Goal: Task Accomplishment & Management: Complete application form

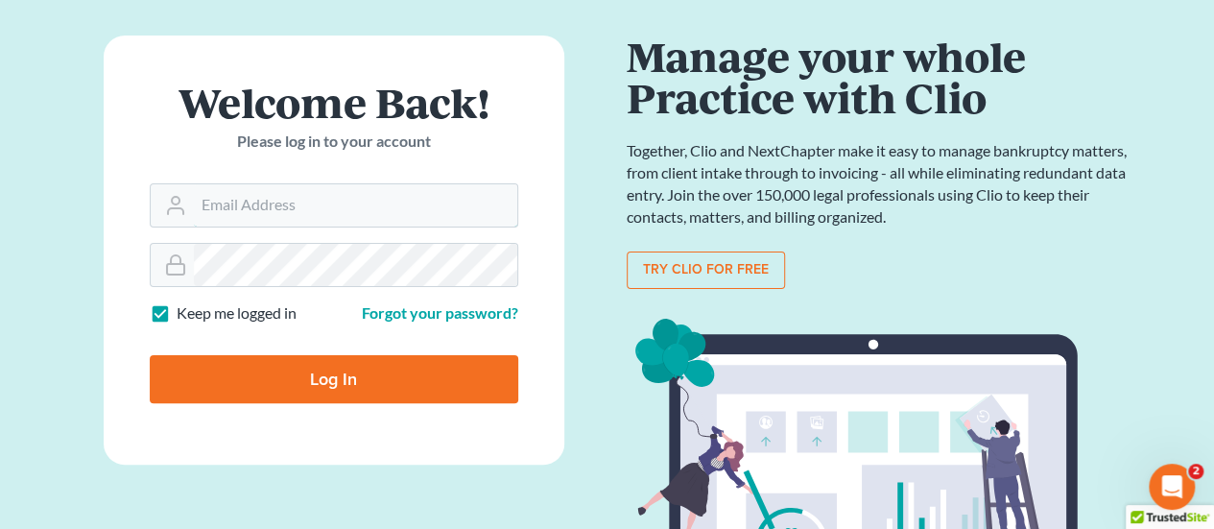
type input "[PERSON_NAME][EMAIL_ADDRESS][DOMAIN_NAME]"
click at [335, 367] on input "Log In" at bounding box center [334, 379] width 369 height 48
type input "Thinking..."
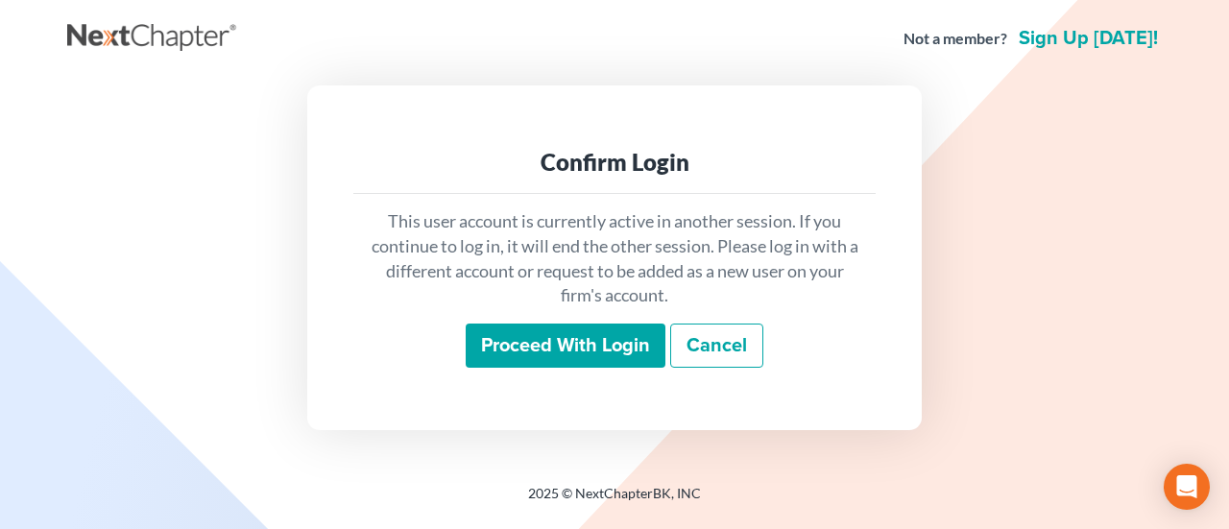
click at [601, 353] on input "Proceed with login" at bounding box center [566, 346] width 200 height 44
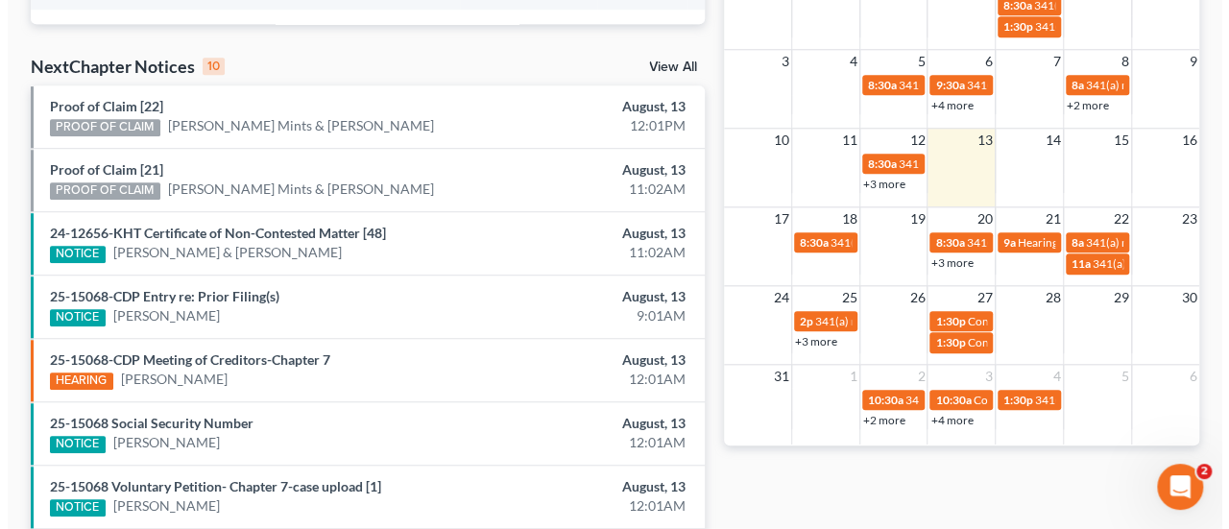
scroll to position [576, 0]
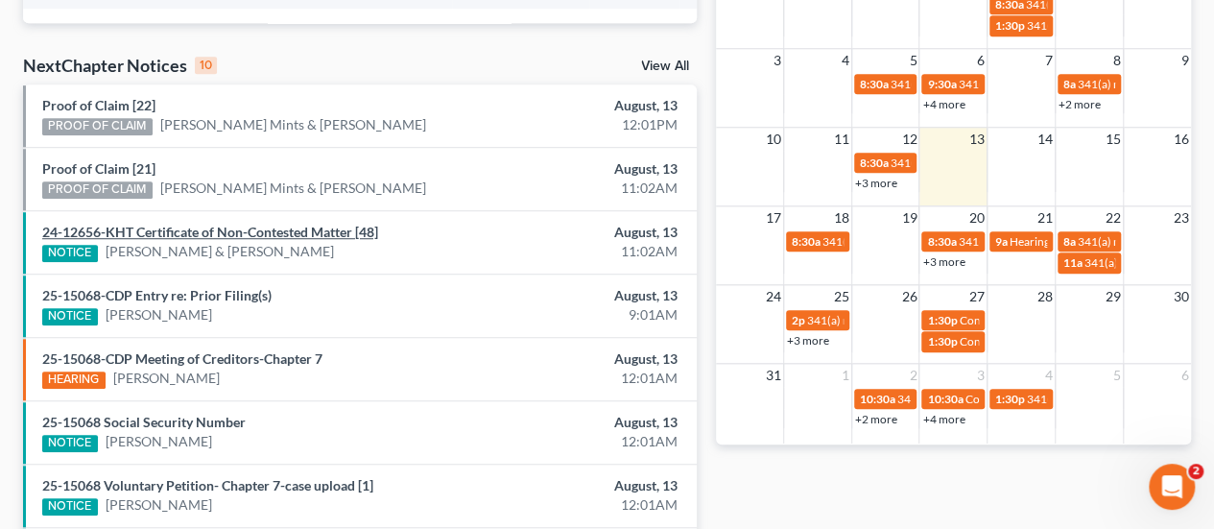
click at [221, 233] on link "24-12656-KHT Certificate of Non-Contested Matter [48]" at bounding box center [210, 232] width 336 height 16
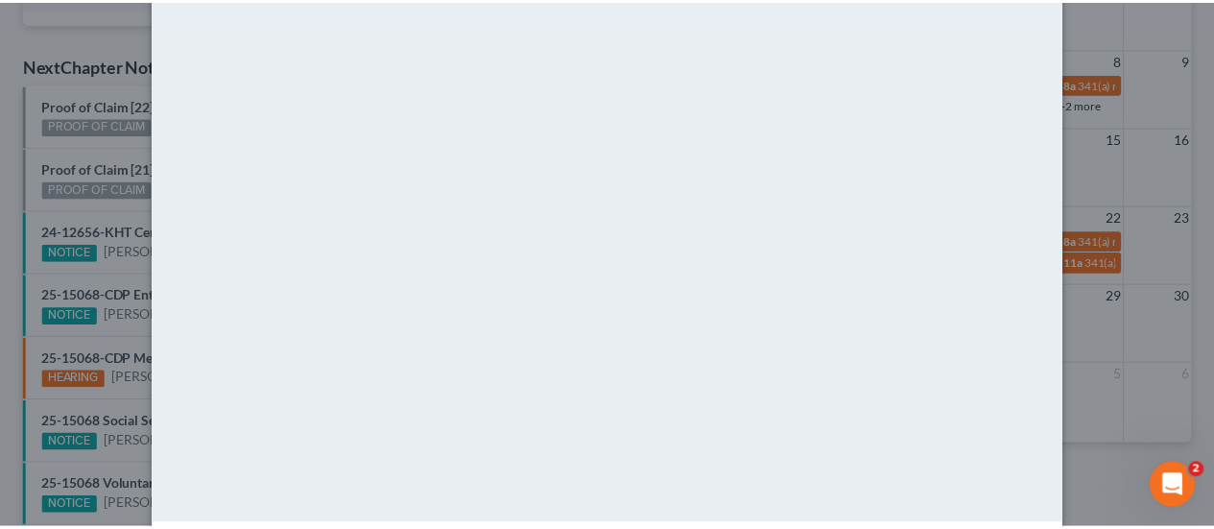
scroll to position [0, 0]
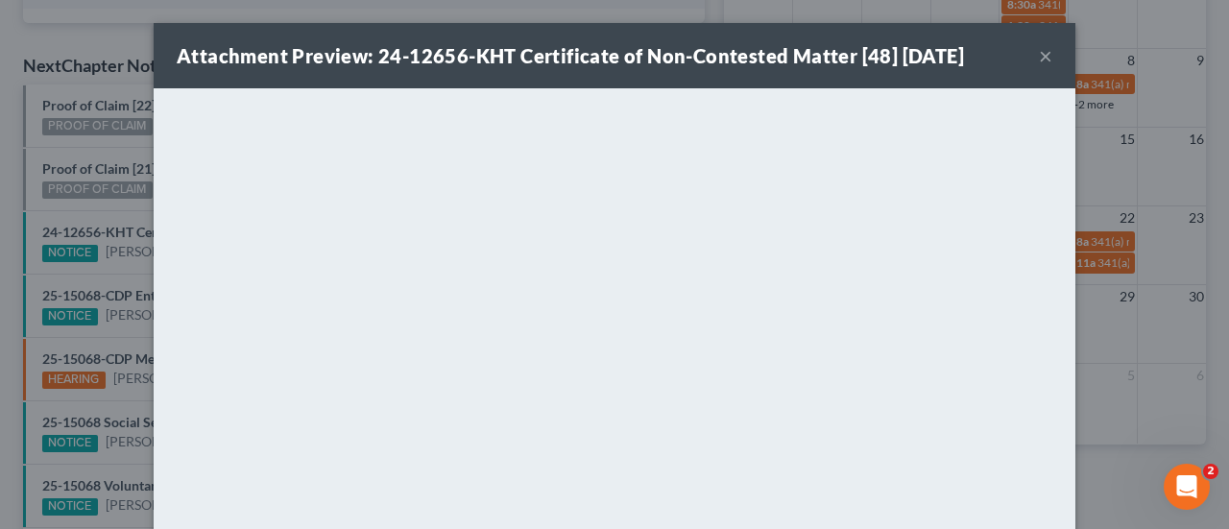
click at [1039, 52] on button "×" at bounding box center [1045, 55] width 13 height 23
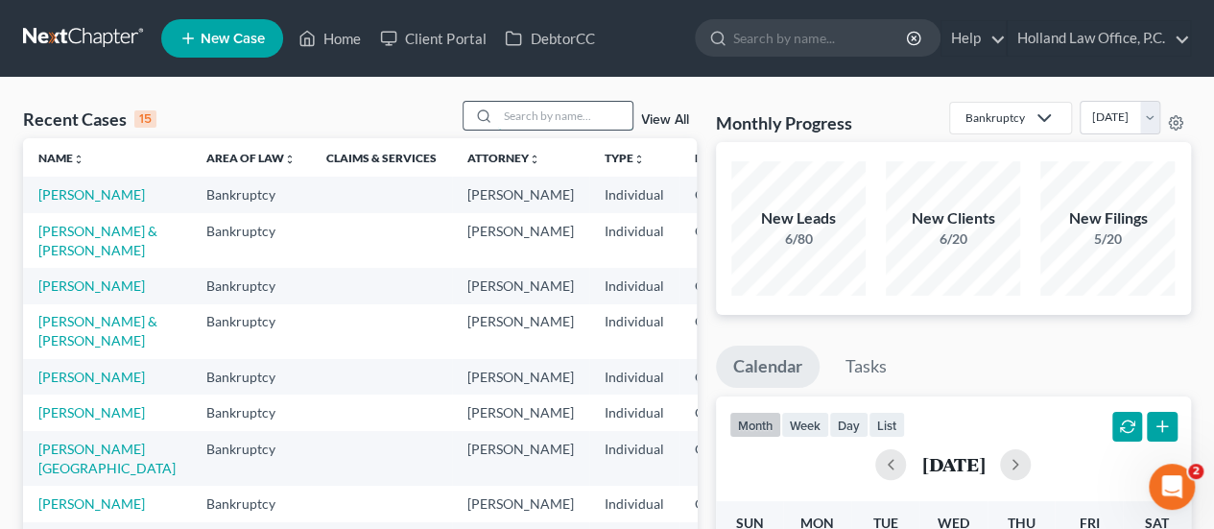
click at [542, 122] on input "search" at bounding box center [565, 116] width 134 height 28
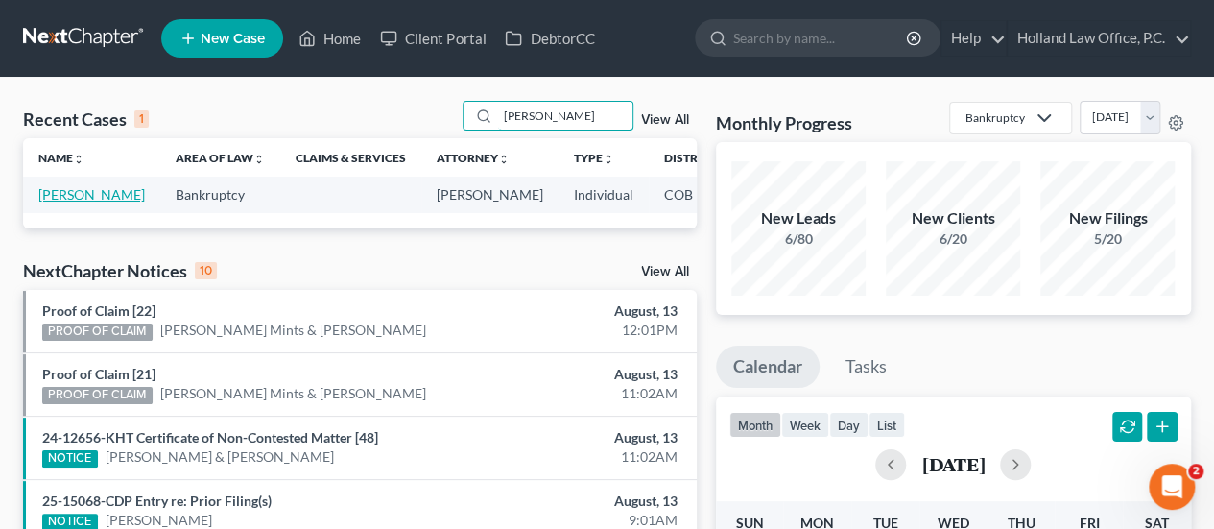
type input "stelma"
click at [79, 194] on link "Stelmack, Sarah" at bounding box center [91, 194] width 107 height 16
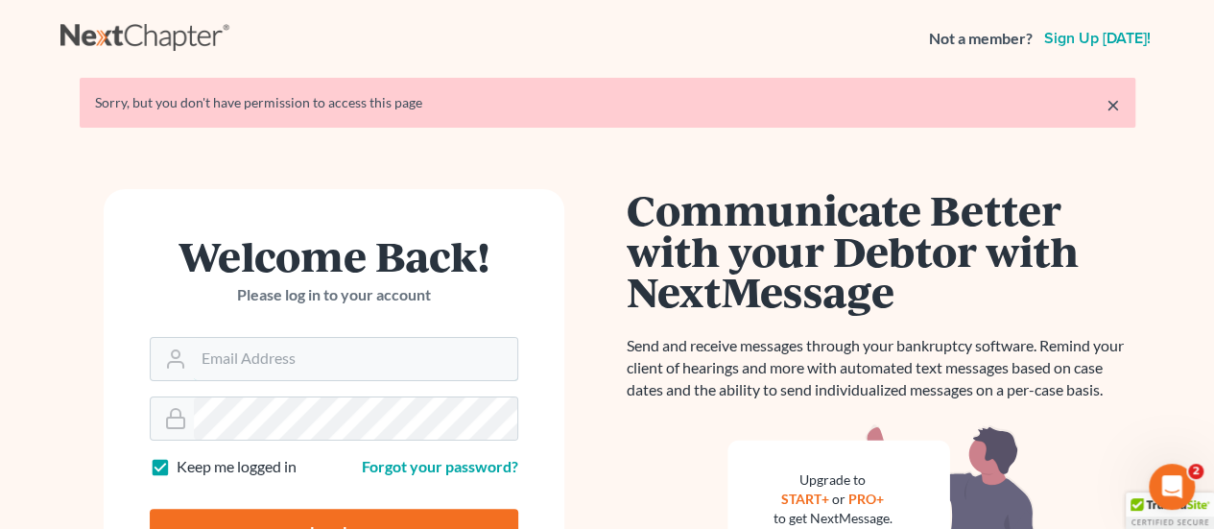
type input "[PERSON_NAME][EMAIL_ADDRESS][DOMAIN_NAME]"
click at [261, 511] on input "Log In" at bounding box center [334, 533] width 369 height 48
type input "Thinking..."
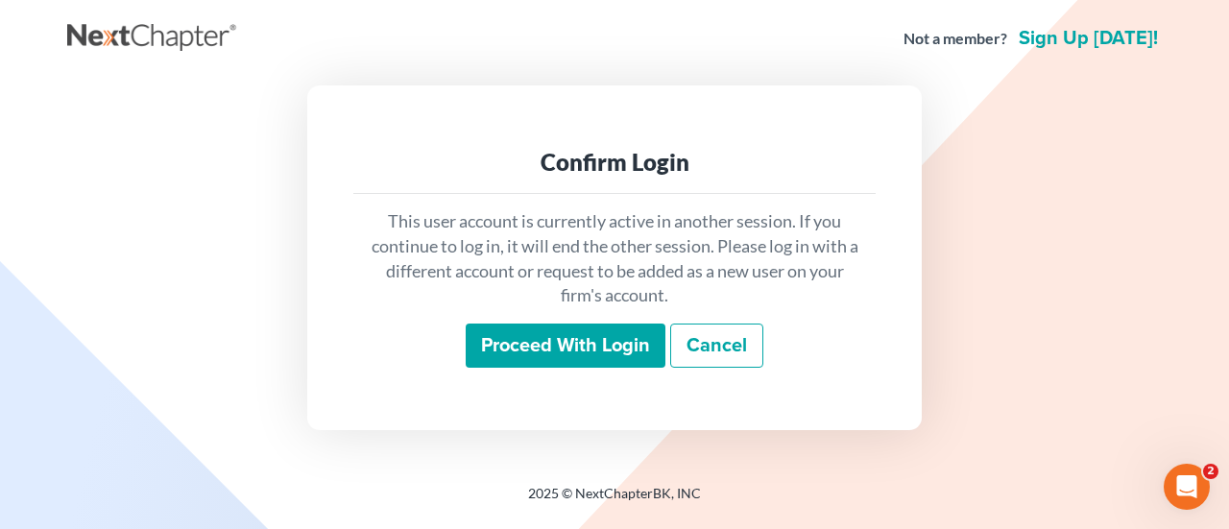
click at [600, 354] on input "Proceed with login" at bounding box center [566, 346] width 200 height 44
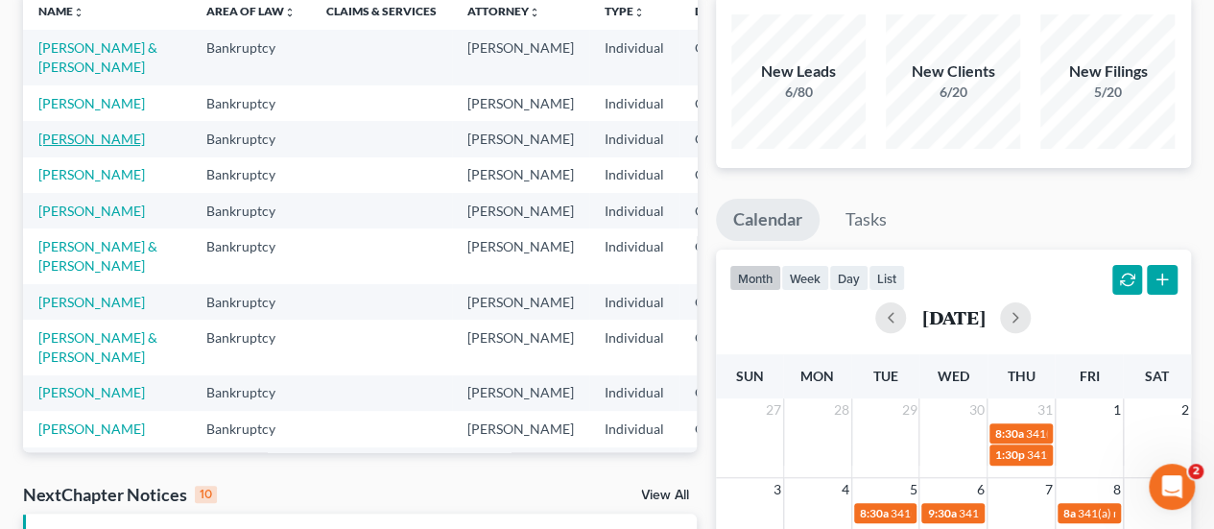
click at [78, 147] on link "[PERSON_NAME]" at bounding box center [91, 139] width 107 height 16
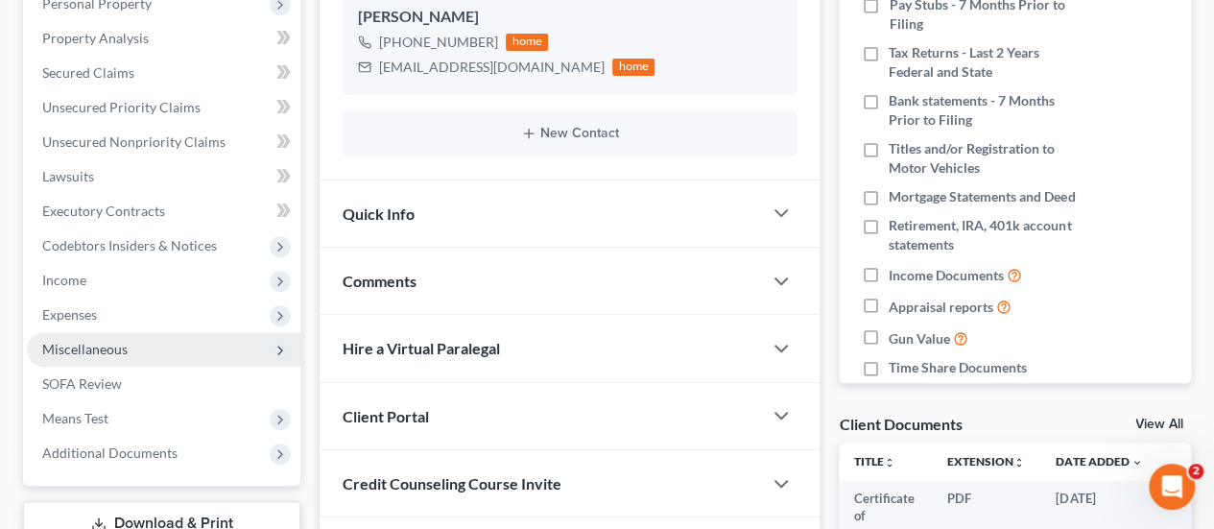
scroll to position [438, 0]
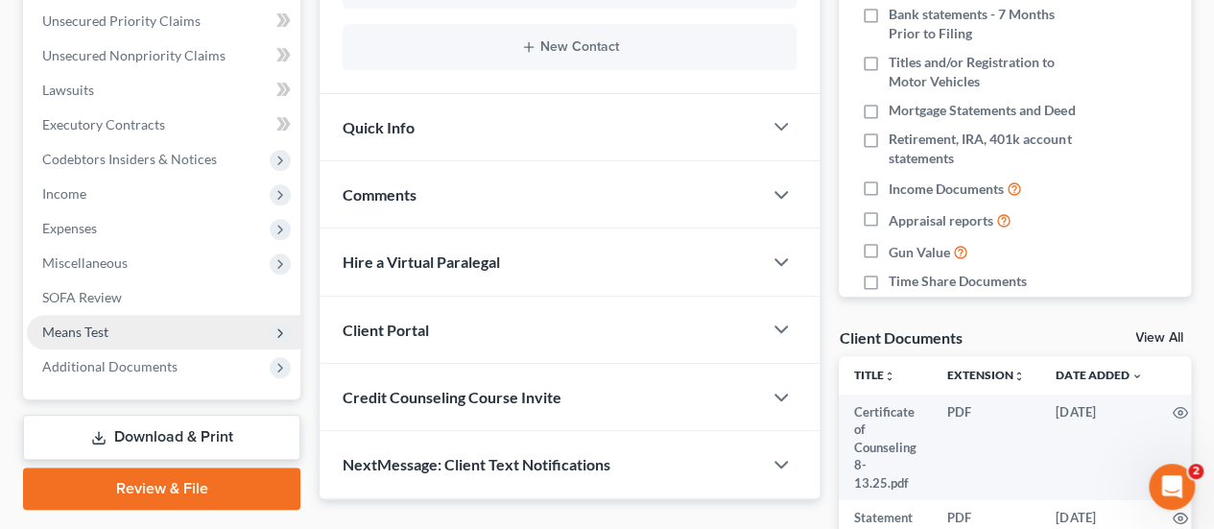
click at [91, 330] on span "Means Test" at bounding box center [75, 332] width 66 height 16
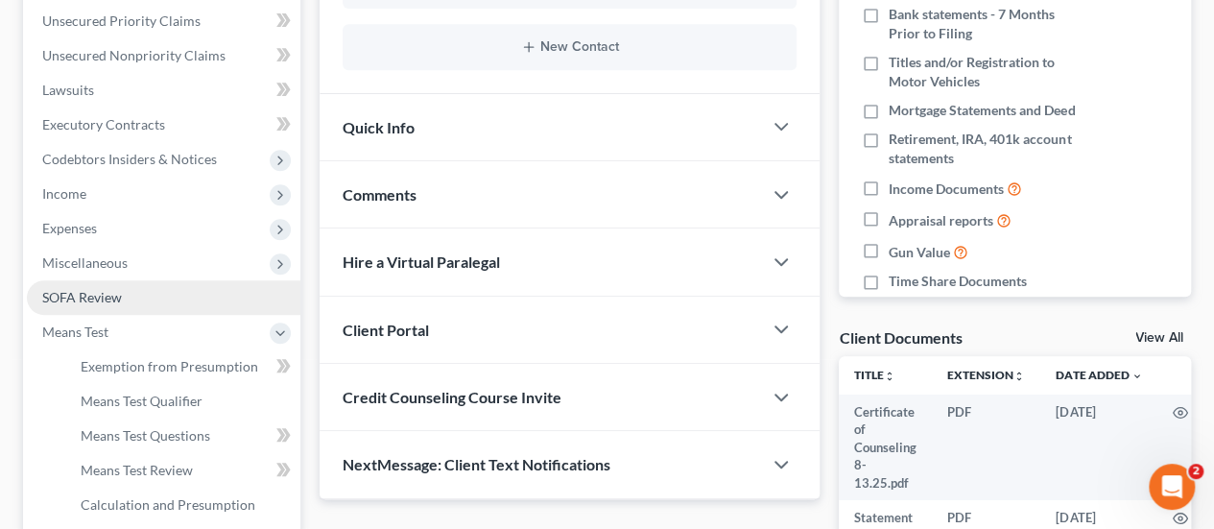
click at [114, 289] on span "SOFA Review" at bounding box center [82, 297] width 80 height 16
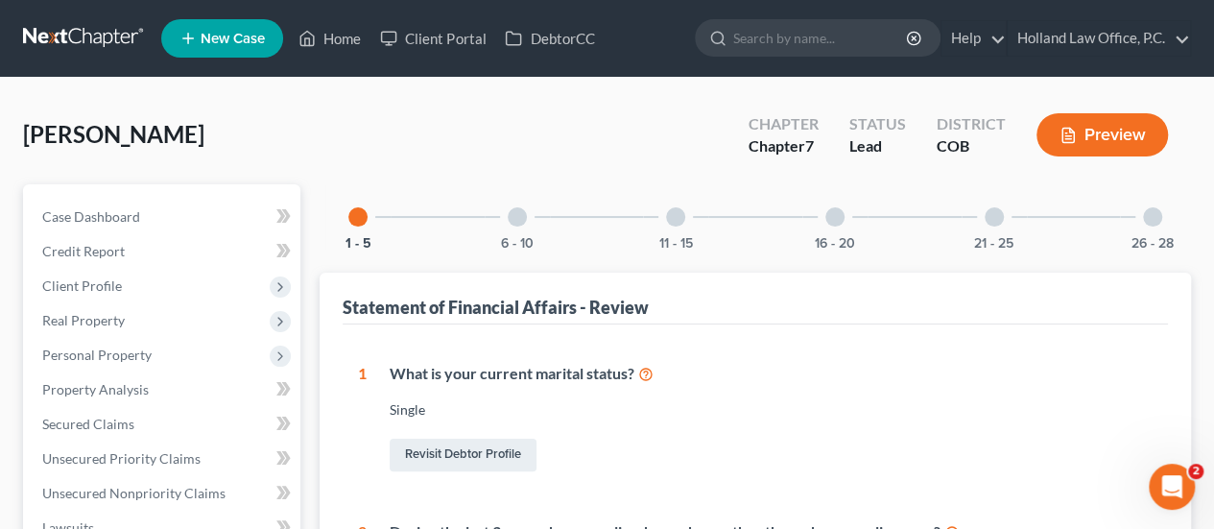
click at [518, 218] on div at bounding box center [517, 216] width 19 height 19
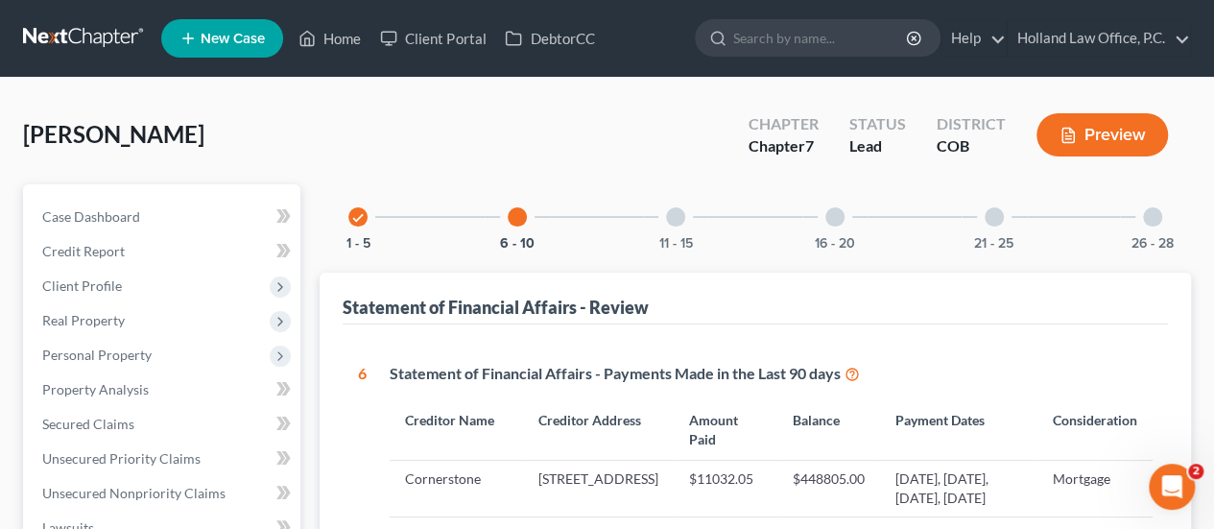
click at [351, 221] on icon "check" at bounding box center [357, 217] width 13 height 13
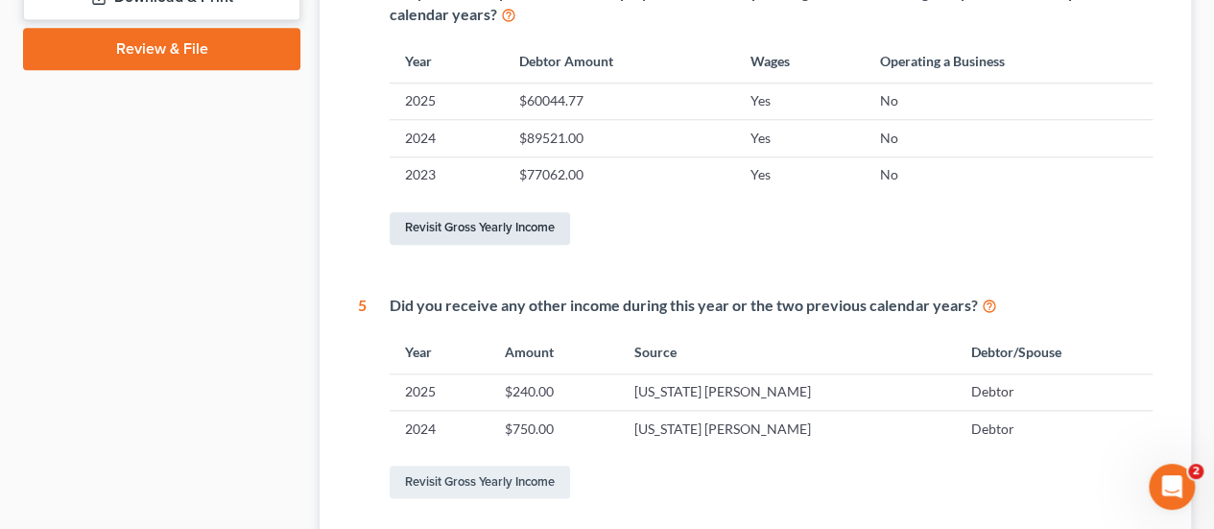
scroll to position [960, 0]
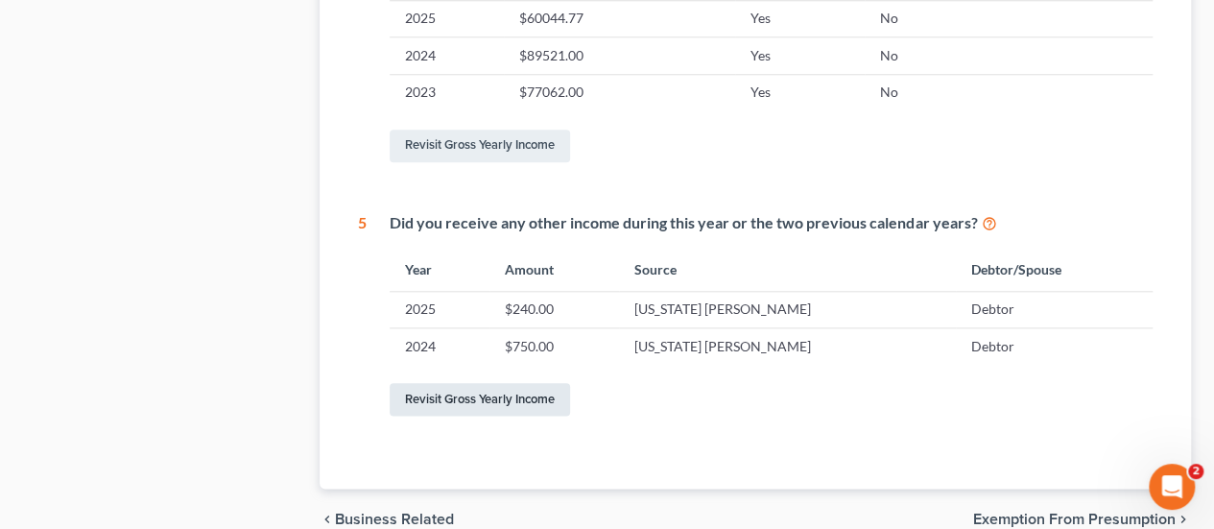
click at [529, 396] on link "Revisit Gross Yearly Income" at bounding box center [480, 399] width 180 height 33
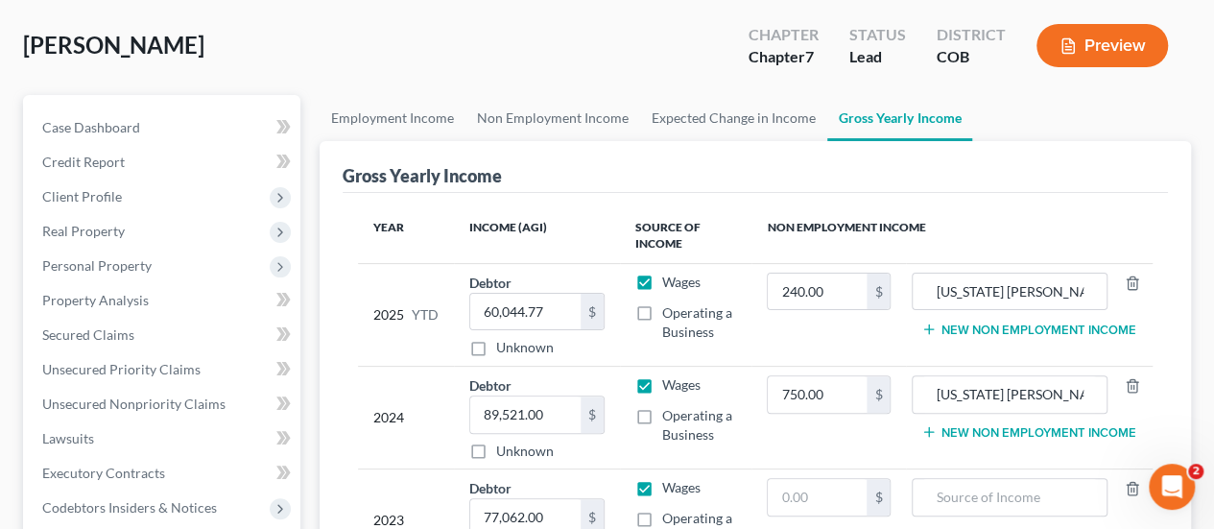
scroll to position [192, 0]
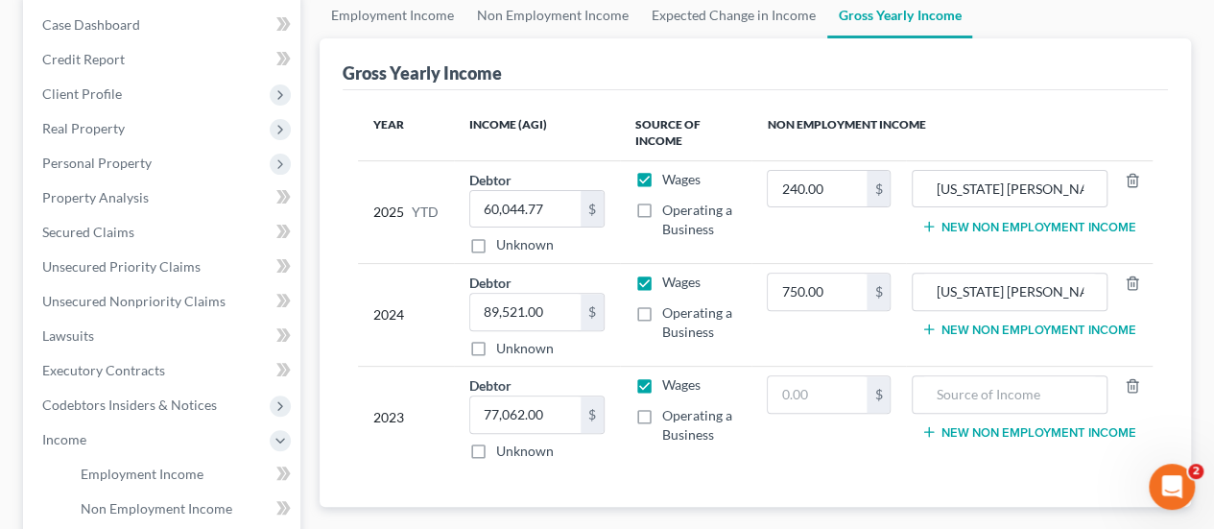
click at [995, 329] on button "New Non Employment Income" at bounding box center [1029, 329] width 214 height 15
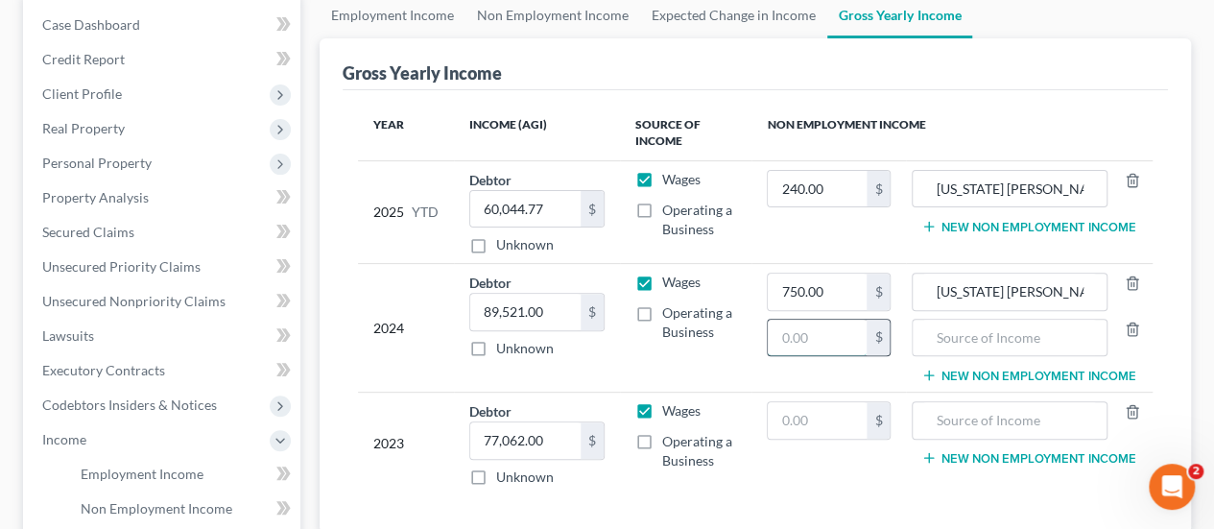
click at [834, 337] on input "text" at bounding box center [817, 338] width 99 height 36
type input "39"
click at [934, 333] on input "text" at bounding box center [1010, 338] width 175 height 36
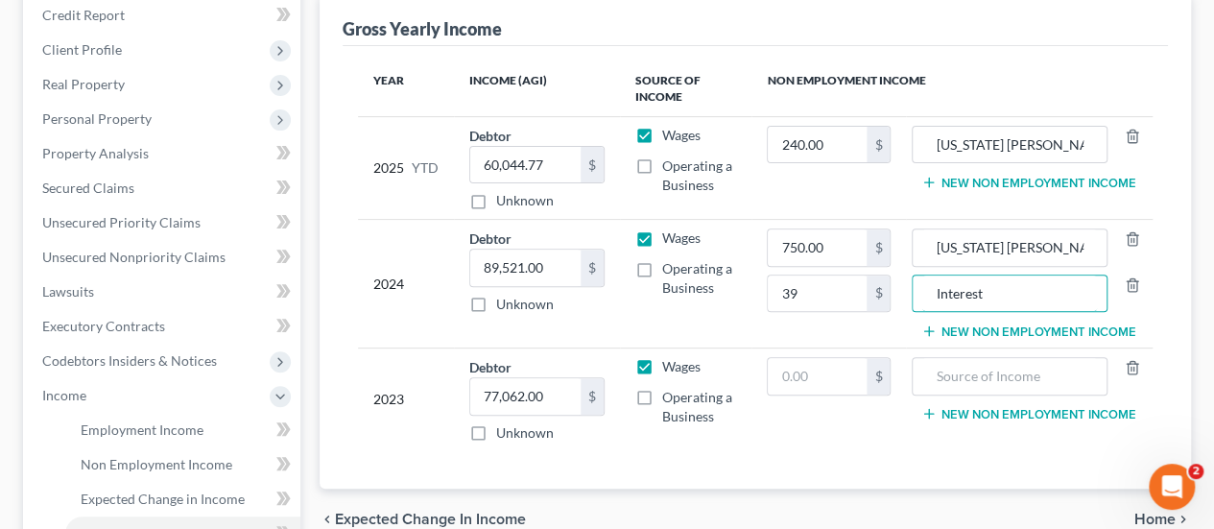
scroll to position [384, 0]
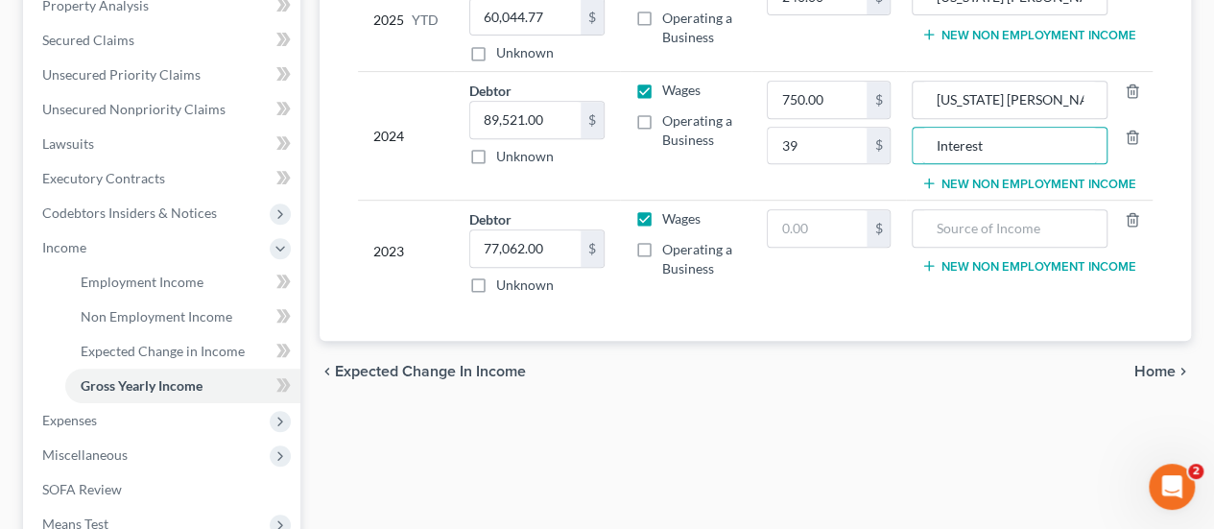
type input "Interest"
click at [1156, 364] on span "Home" at bounding box center [1155, 371] width 41 height 15
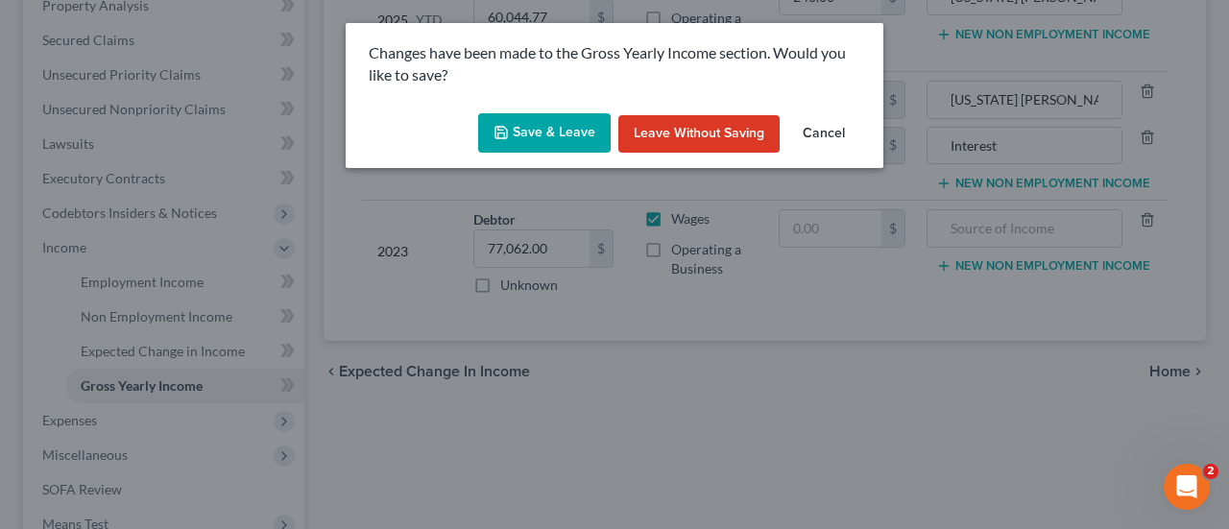
click at [591, 141] on button "Save & Leave" at bounding box center [544, 133] width 132 height 40
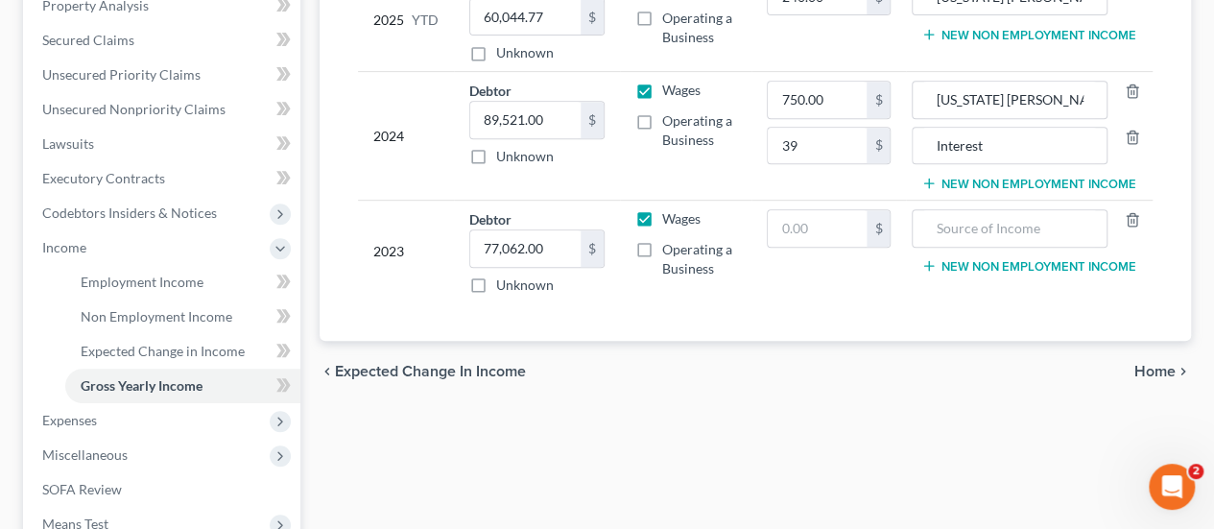
type input "39.00"
type input "Interest"
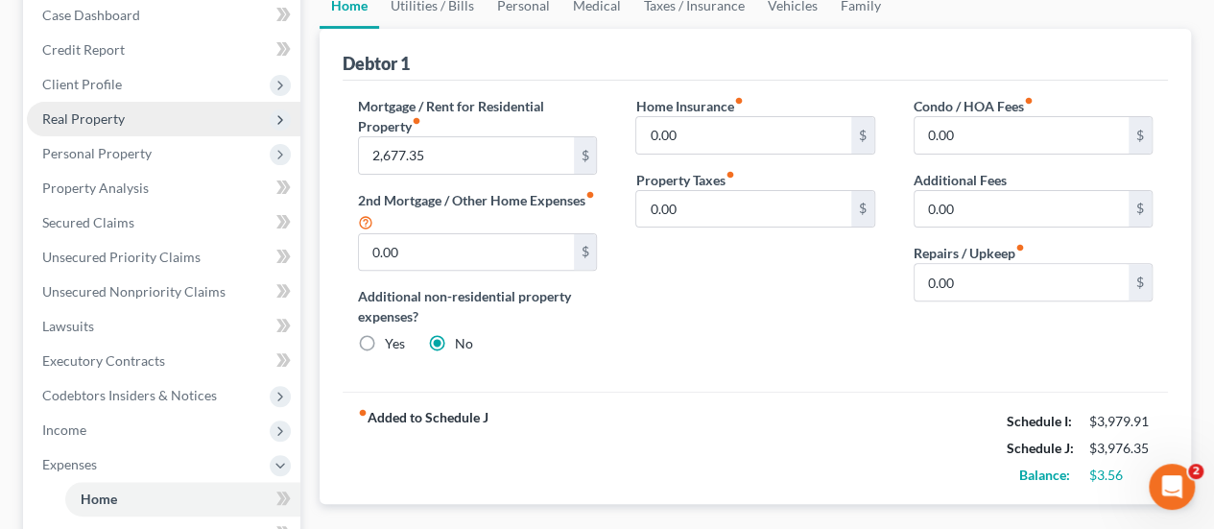
scroll to position [288, 0]
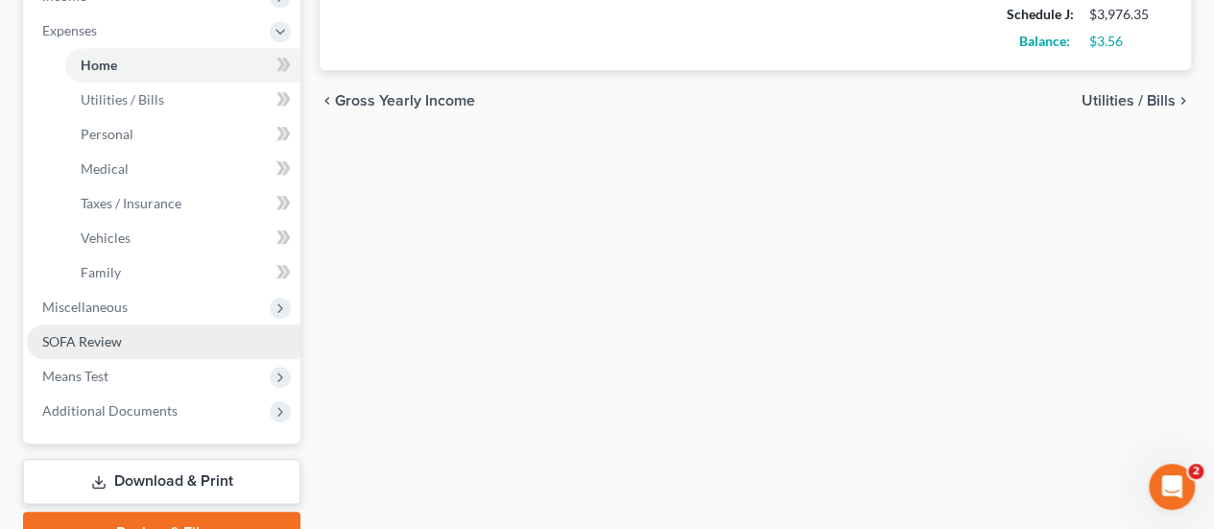
click at [116, 336] on span "SOFA Review" at bounding box center [82, 341] width 80 height 16
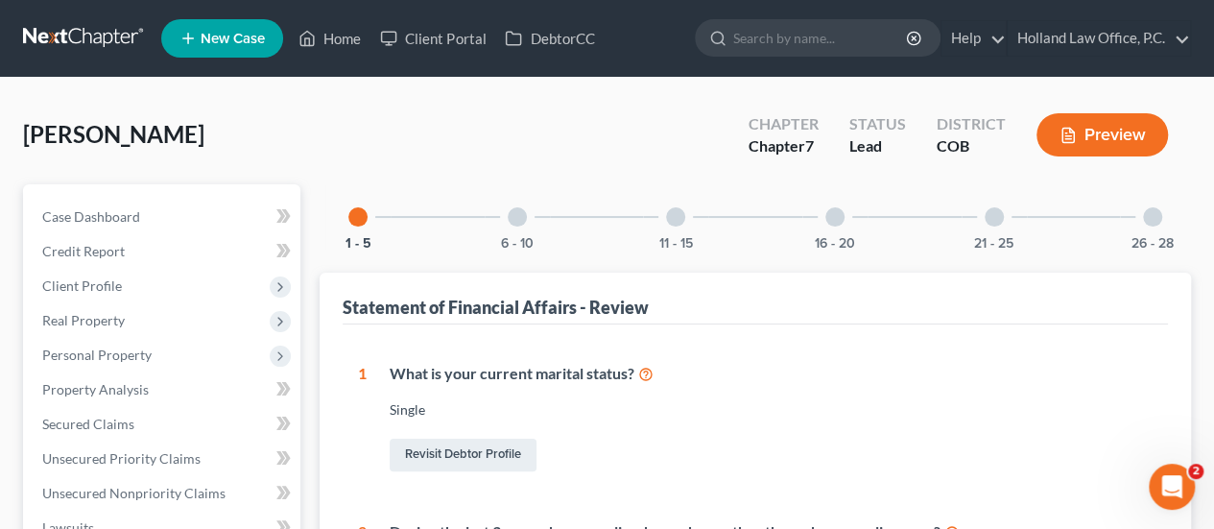
click at [522, 215] on div at bounding box center [517, 216] width 19 height 19
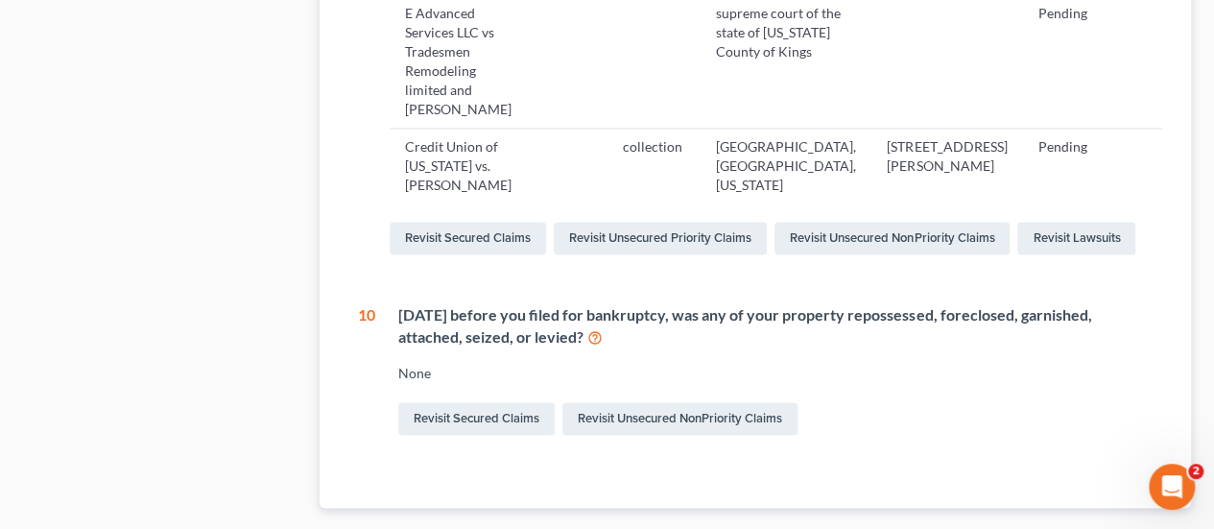
scroll to position [1152, 0]
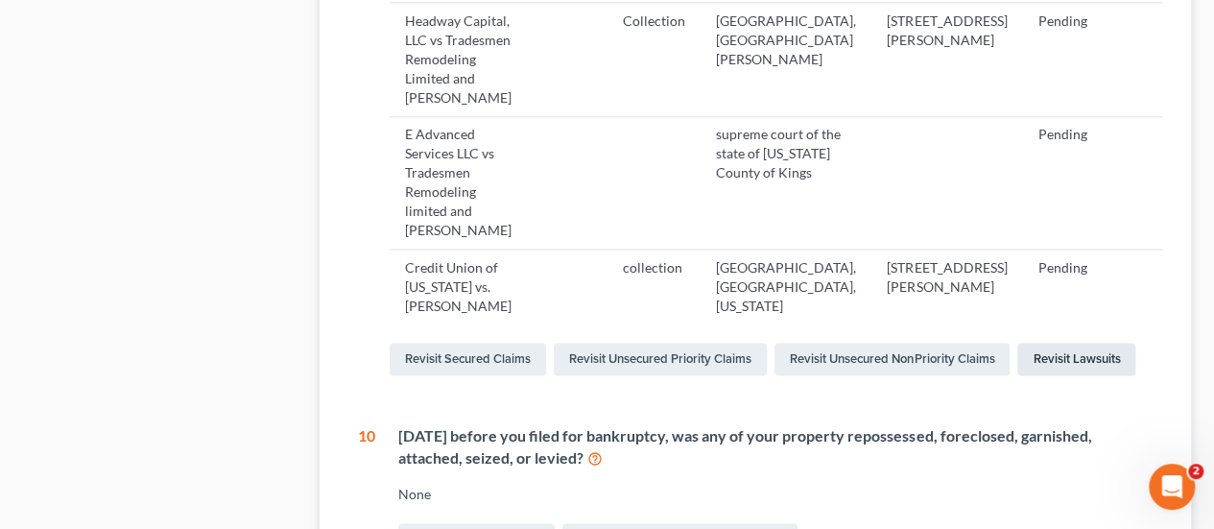
click at [1079, 348] on link "Revisit Lawsuits" at bounding box center [1077, 359] width 118 height 33
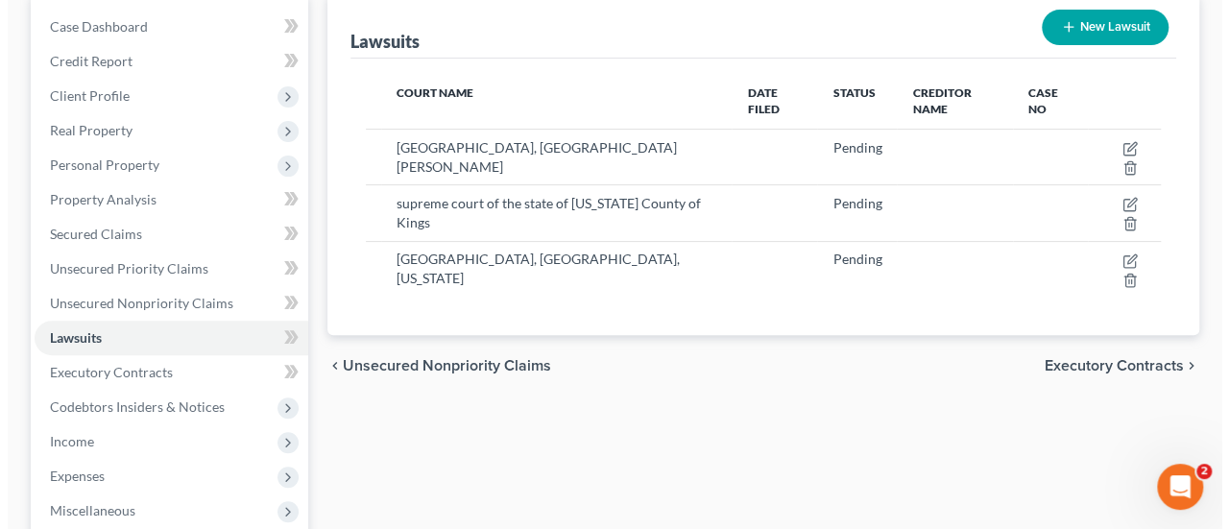
scroll to position [192, 0]
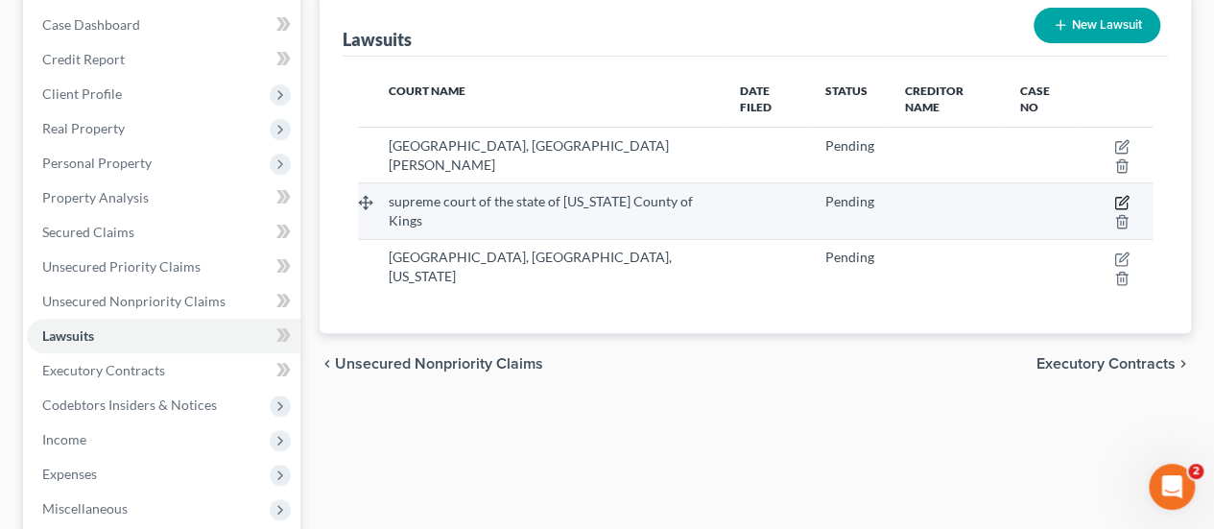
click at [1121, 197] on icon "button" at bounding box center [1122, 202] width 15 height 15
select select "0"
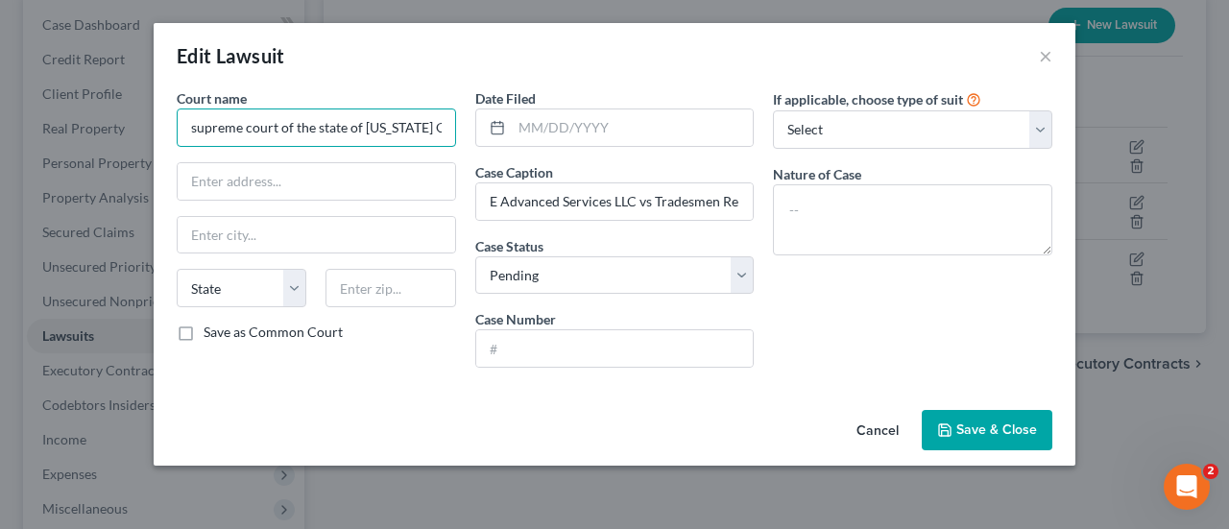
click at [194, 130] on input "supreme court of the state of [US_STATE] County of Kings" at bounding box center [316, 127] width 279 height 38
click at [252, 131] on input "Supreme court of the state of [US_STATE] County of Kings" at bounding box center [316, 127] width 279 height 38
click at [326, 125] on input "Supreme Court of the state of [US_STATE] County of Kings" at bounding box center [316, 127] width 279 height 38
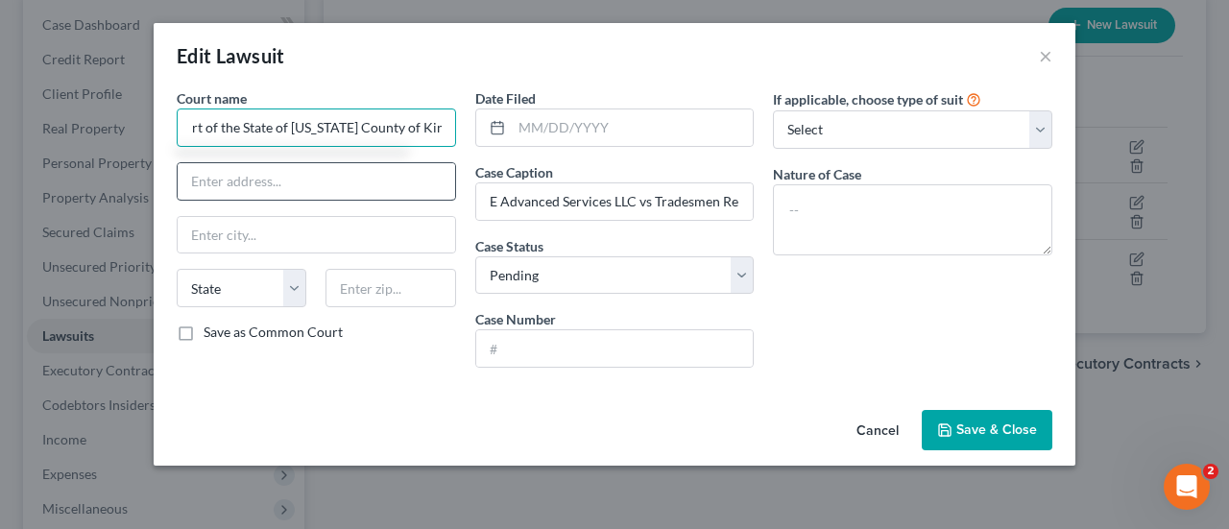
type input "Supreme Court of the State of [US_STATE] County of Kings"
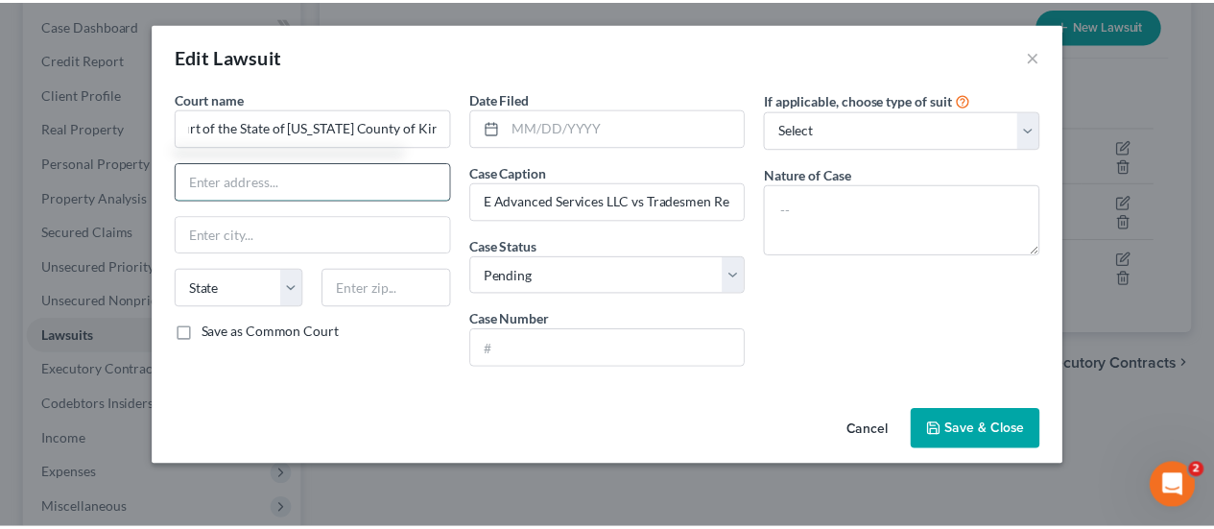
scroll to position [0, 0]
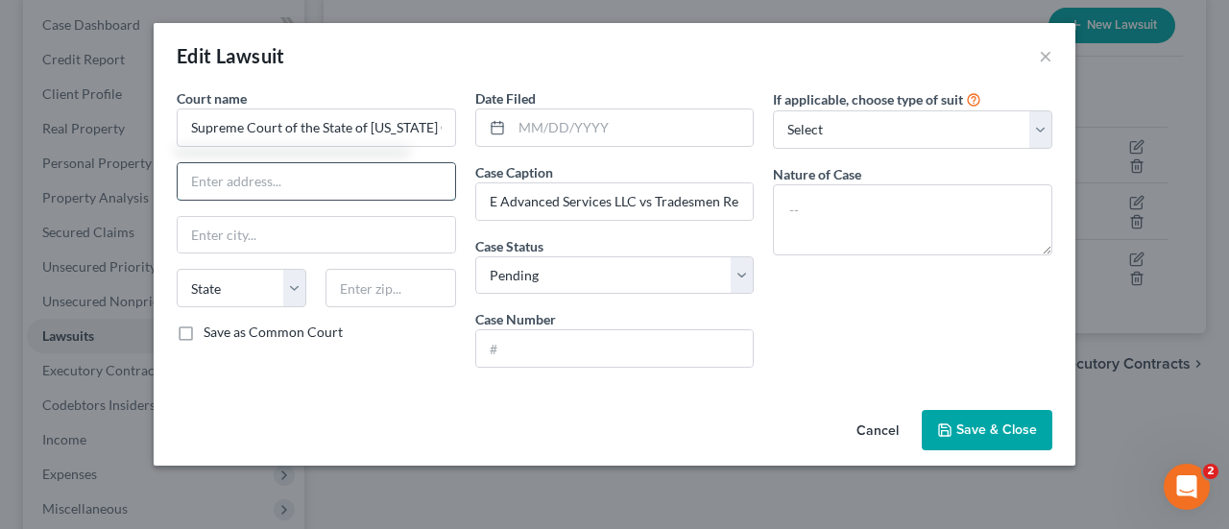
click at [197, 180] on input "text" at bounding box center [316, 181] width 277 height 36
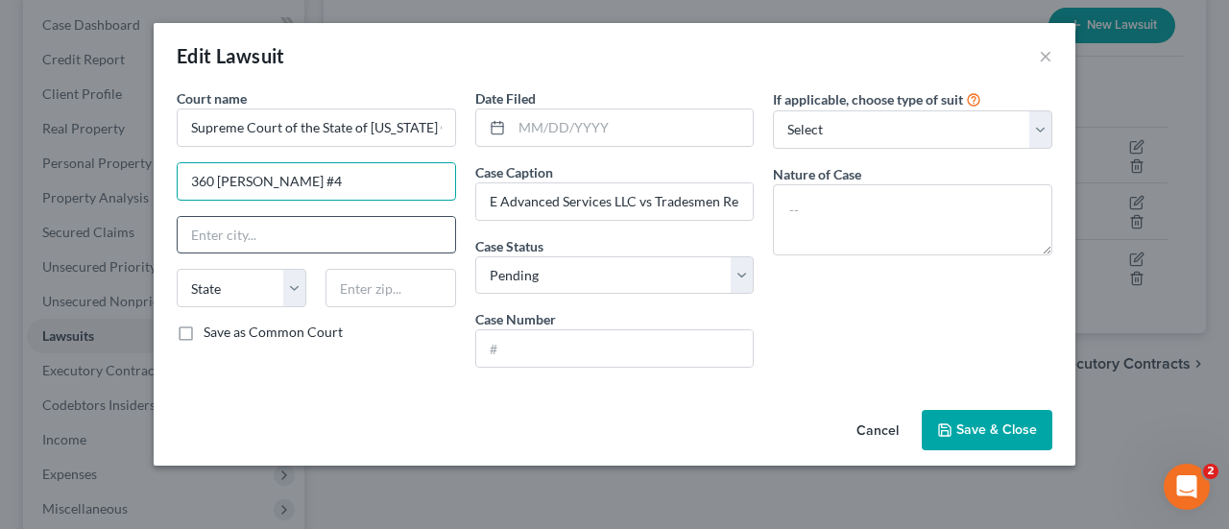
type input "360 [PERSON_NAME] #4"
click at [208, 233] on input "text" at bounding box center [316, 235] width 277 height 36
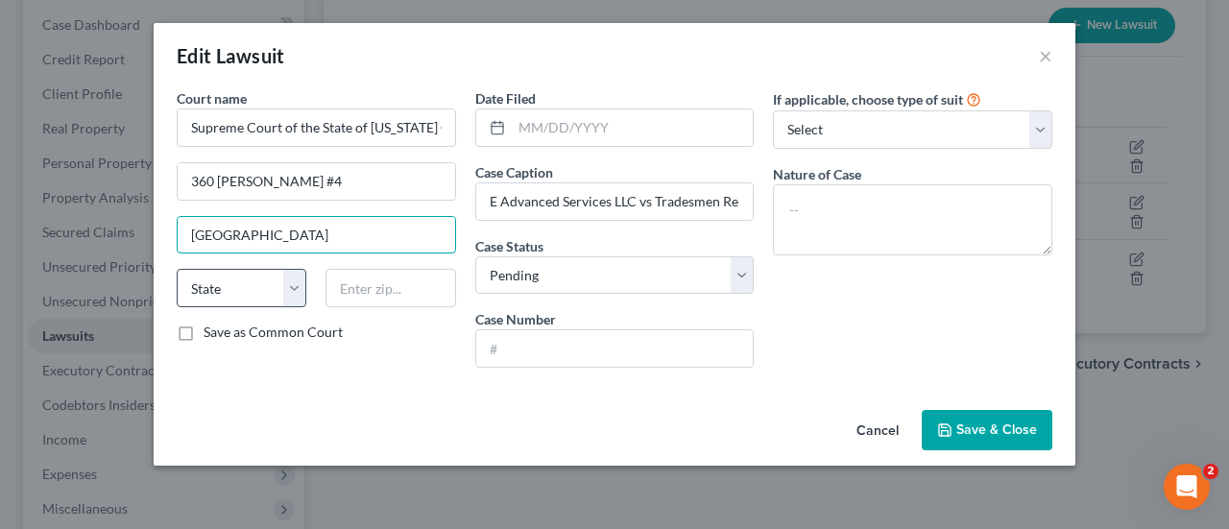
type input "[GEOGRAPHIC_DATA]"
click at [300, 283] on select "State [US_STATE] AK AR AZ CA CO CT DE DC [GEOGRAPHIC_DATA] [GEOGRAPHIC_DATA] GU…" at bounding box center [242, 288] width 130 height 38
select select "35"
click at [177, 269] on select "State [US_STATE] AK AR AZ CA CO CT DE DC [GEOGRAPHIC_DATA] [GEOGRAPHIC_DATA] GU…" at bounding box center [242, 288] width 130 height 38
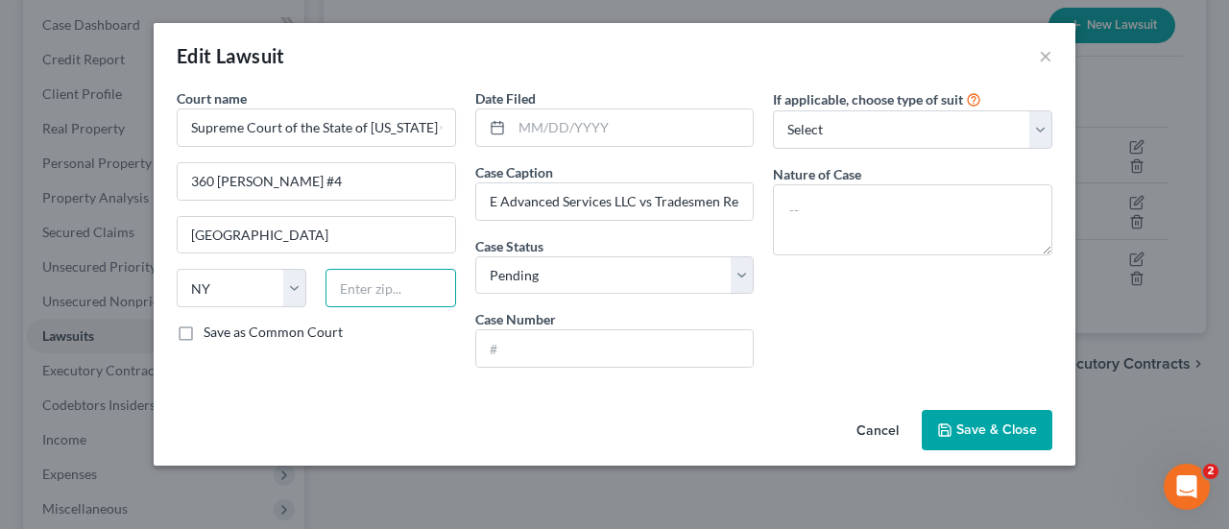
click at [393, 276] on input "text" at bounding box center [390, 288] width 130 height 38
type input "11201"
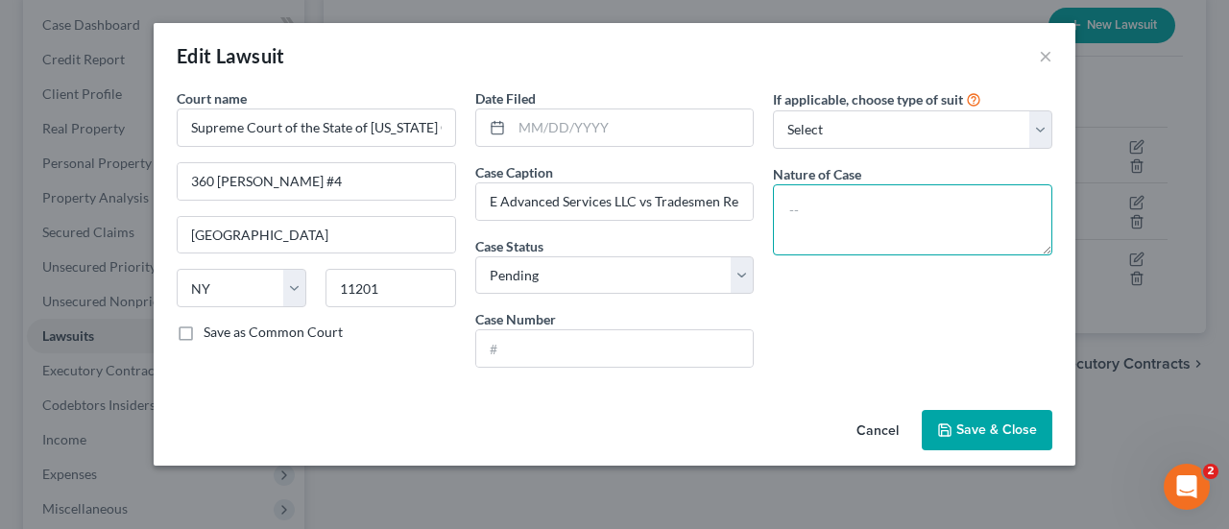
click at [823, 224] on textarea at bounding box center [912, 219] width 279 height 71
type textarea "collection"
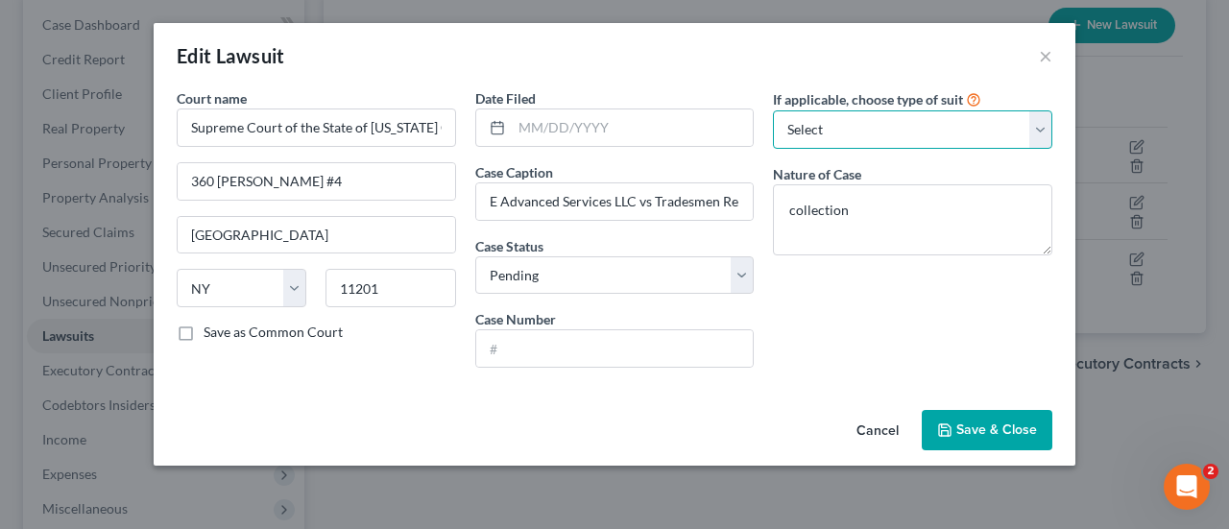
click at [1030, 128] on select "Select Repossession Garnishment Foreclosure Attached, Seized, Or Levied Other" at bounding box center [912, 129] width 279 height 38
click at [958, 52] on div "Edit Lawsuit ×" at bounding box center [615, 55] width 922 height 65
click at [980, 433] on span "Save & Close" at bounding box center [996, 429] width 81 height 16
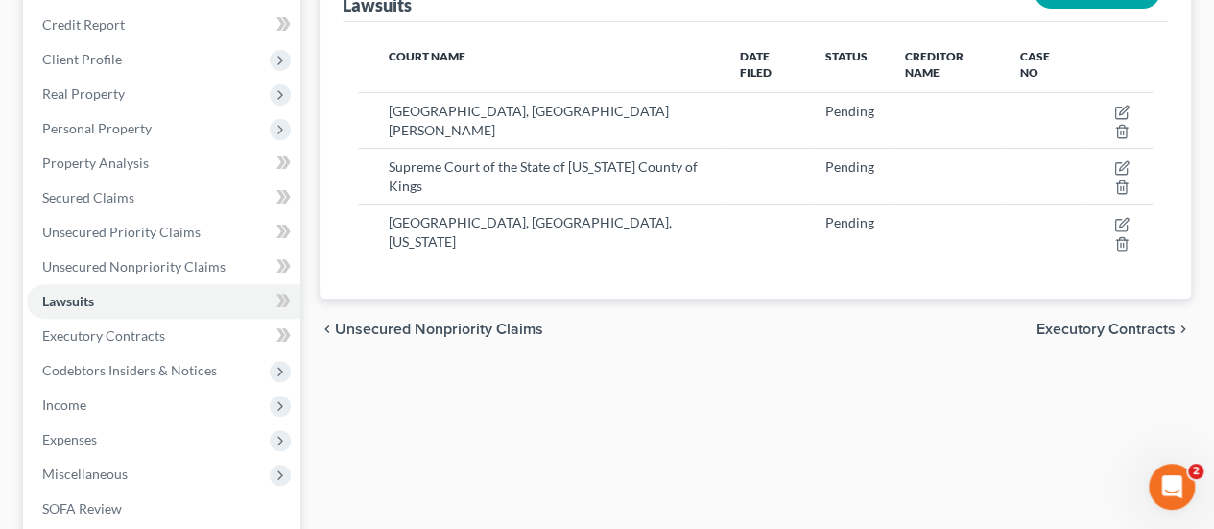
scroll to position [384, 0]
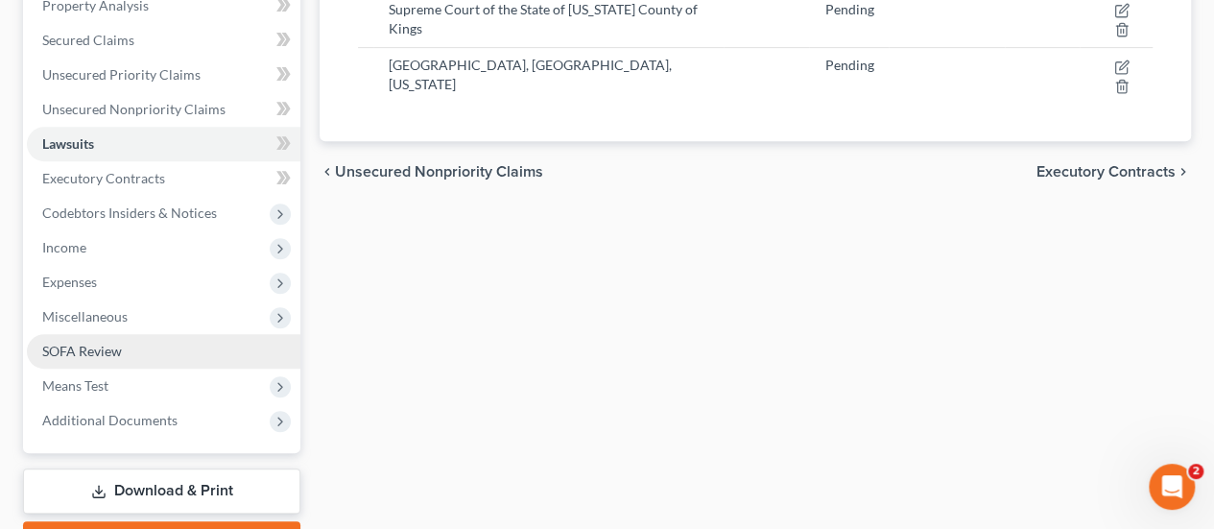
click at [104, 348] on span "SOFA Review" at bounding box center [82, 351] width 80 height 16
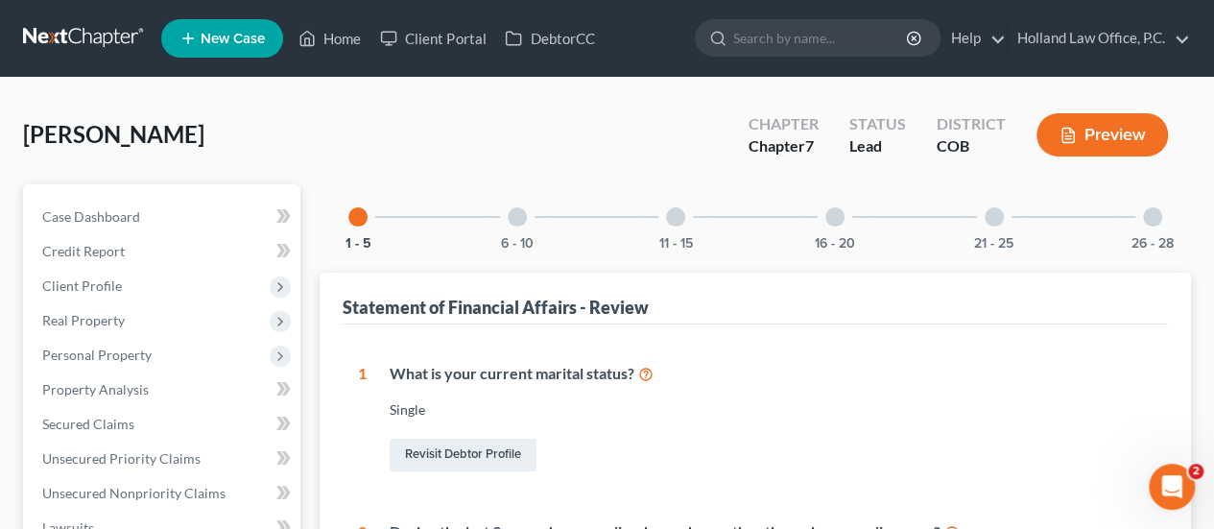
click at [836, 208] on div at bounding box center [835, 216] width 19 height 19
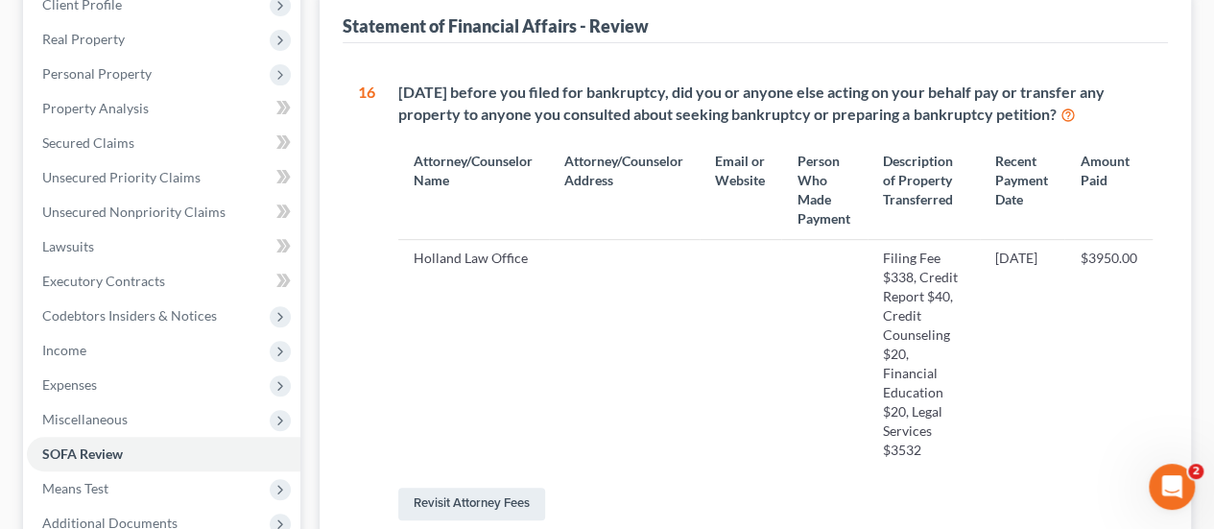
scroll to position [384, 0]
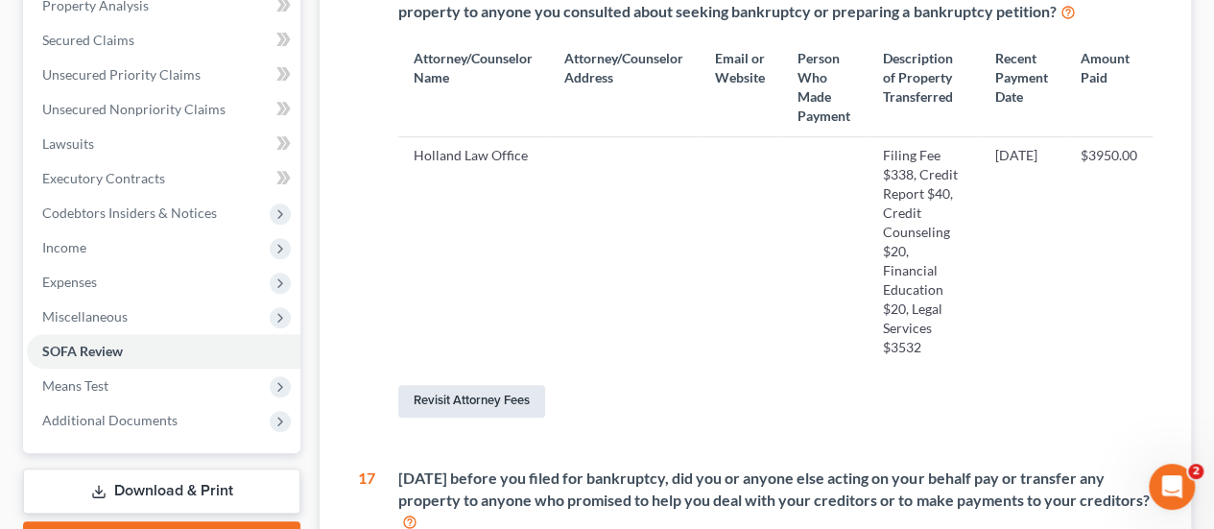
click at [539, 416] on link "Revisit Attorney Fees" at bounding box center [471, 401] width 147 height 33
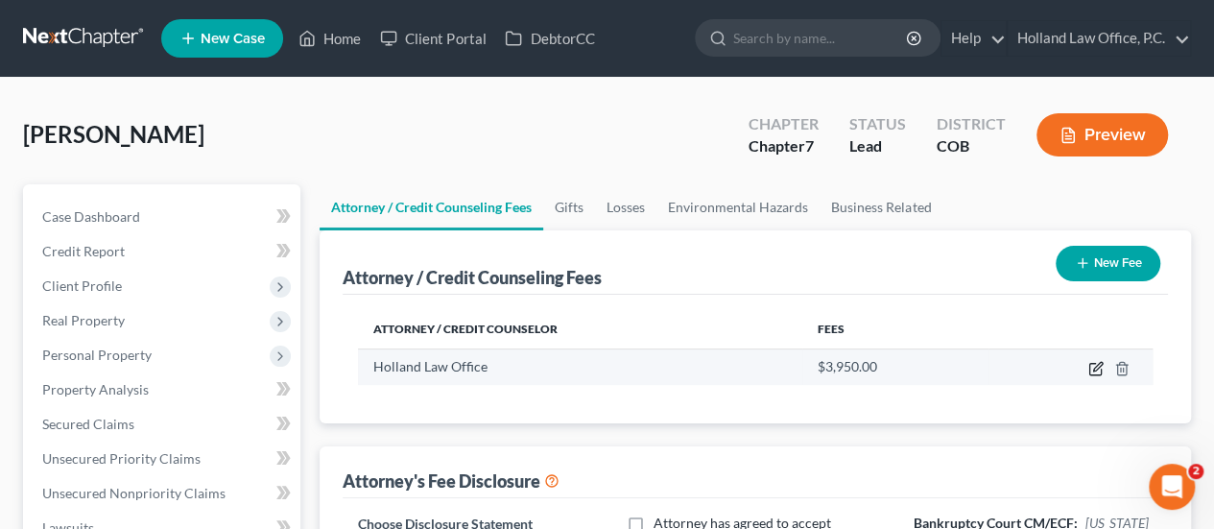
click at [1094, 366] on icon "button" at bounding box center [1096, 368] width 15 height 15
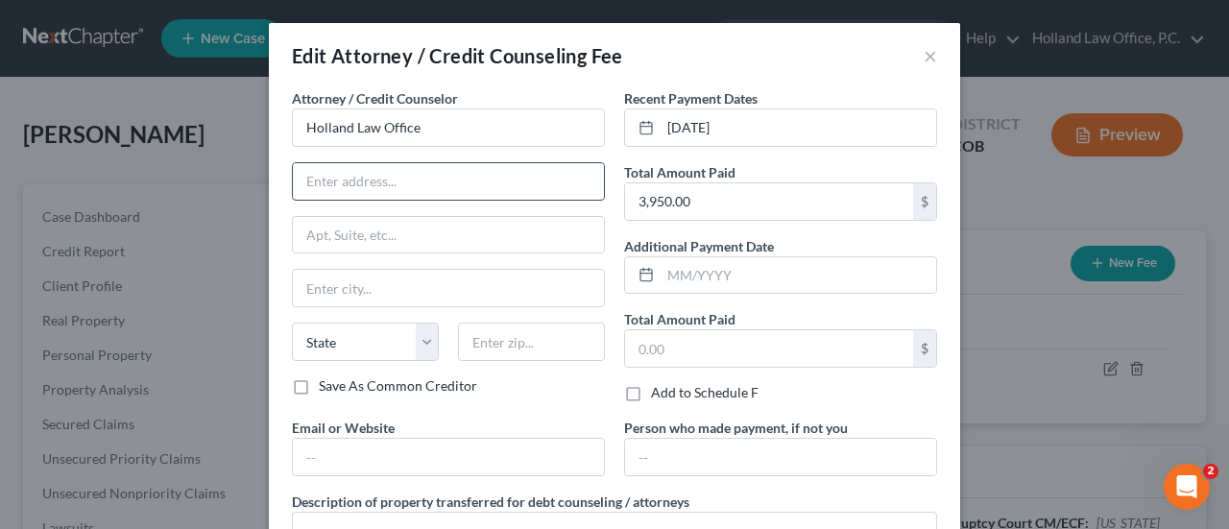
click at [359, 175] on input "text" at bounding box center [448, 181] width 311 height 36
type input "[STREET_ADDRESS]"
type input "Loveland"
select select "5"
type input "80538"
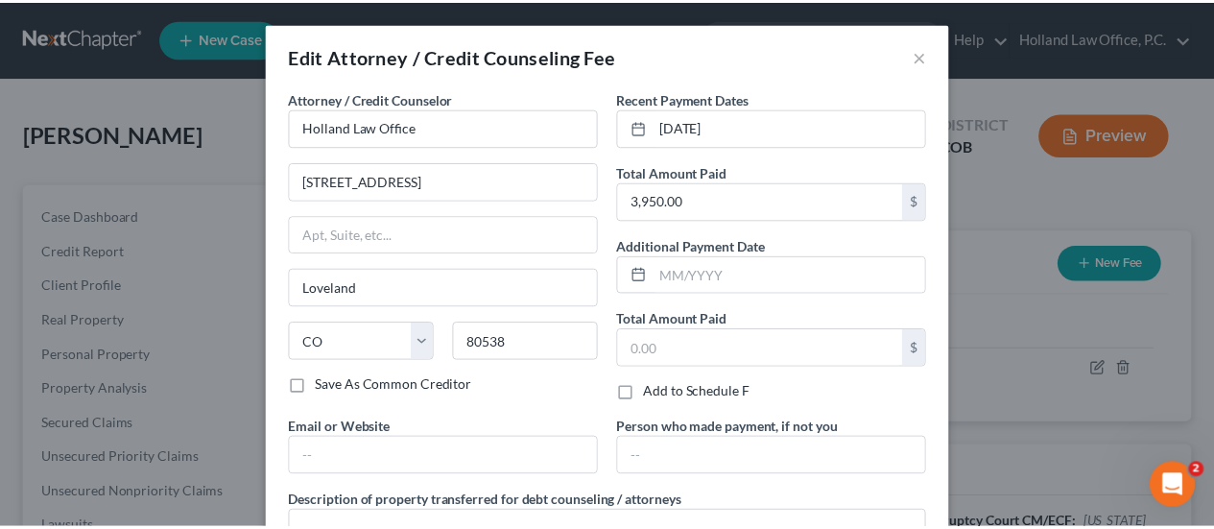
scroll to position [170, 0]
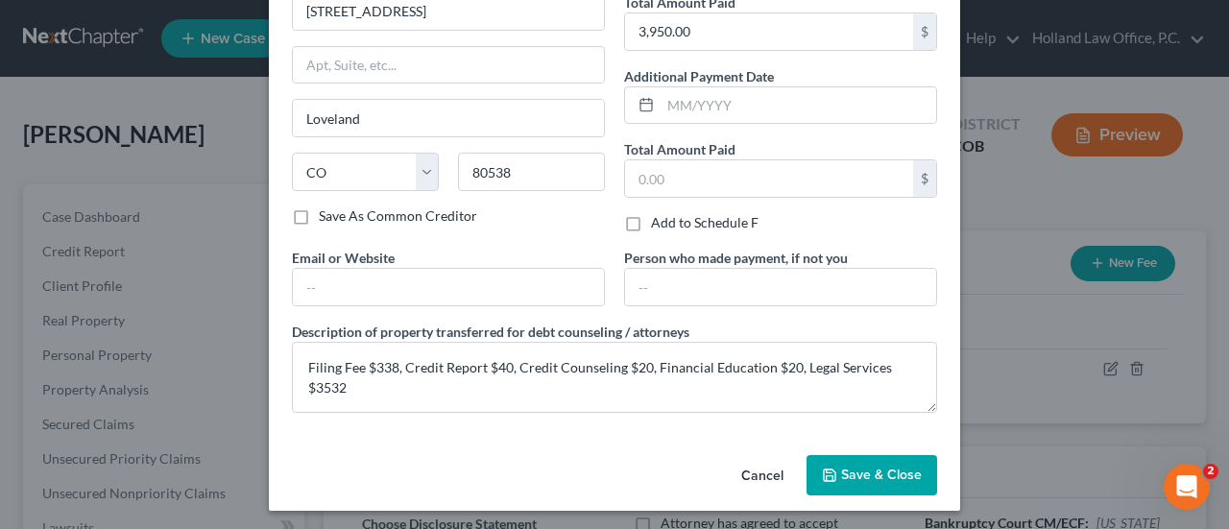
click at [866, 475] on span "Save & Close" at bounding box center [881, 475] width 81 height 16
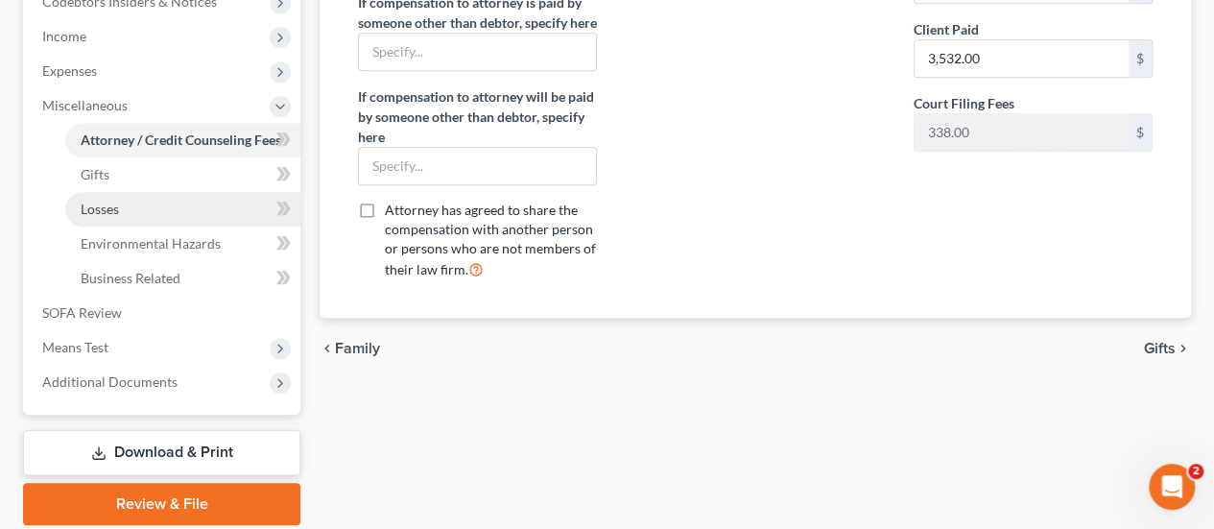
scroll to position [661, 0]
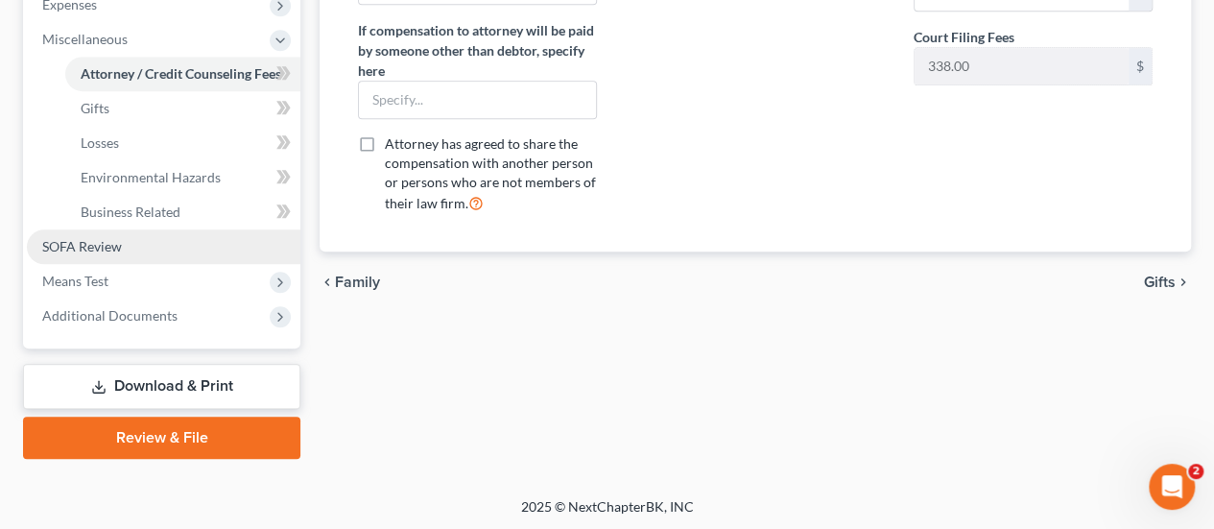
click at [86, 254] on link "SOFA Review" at bounding box center [164, 246] width 274 height 35
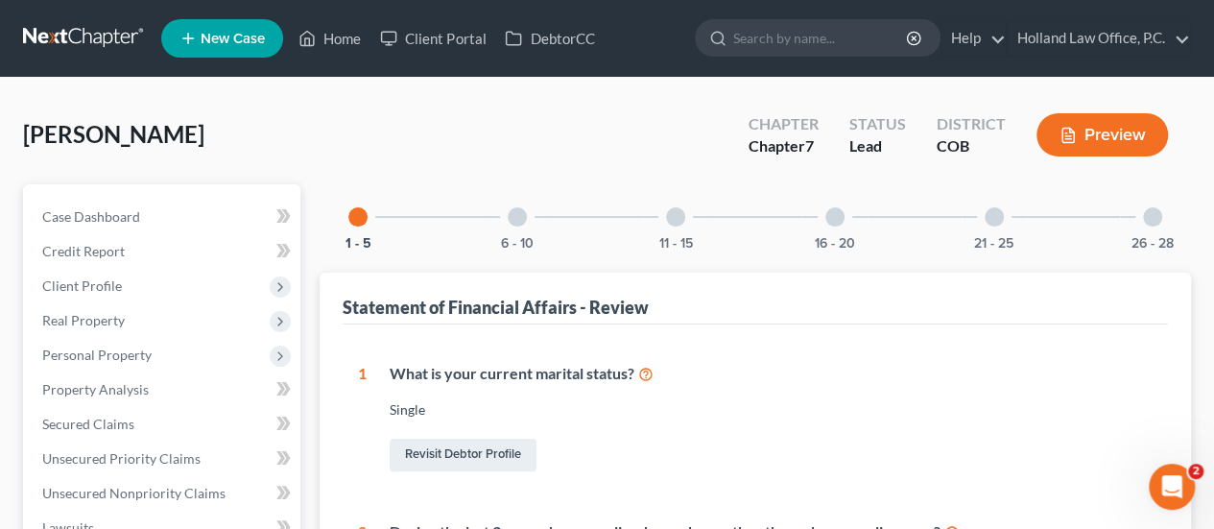
click at [994, 213] on div at bounding box center [994, 216] width 19 height 19
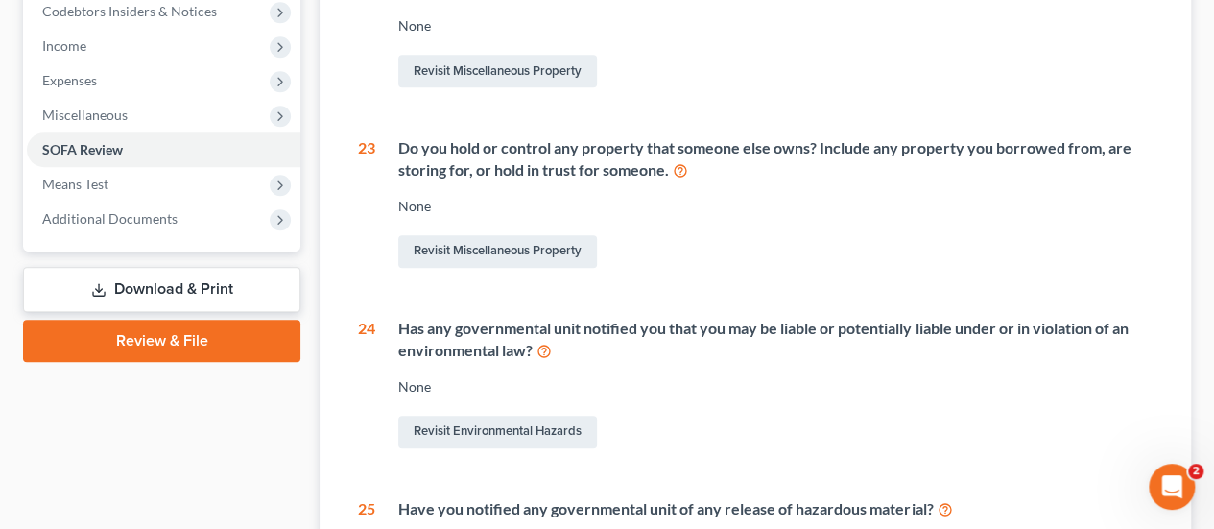
scroll to position [672, 0]
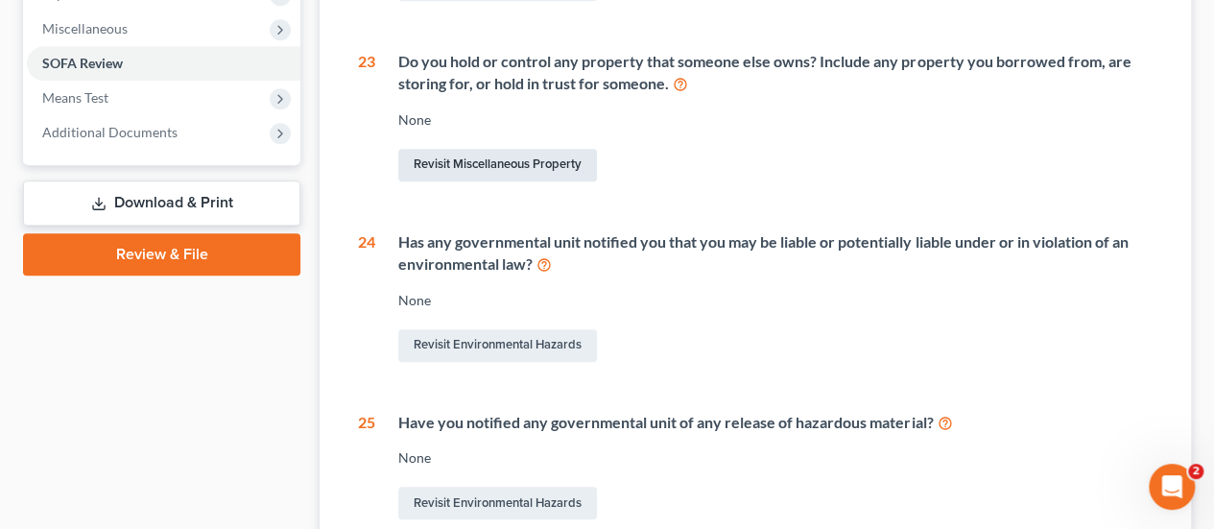
click at [513, 164] on link "Revisit Miscellaneous Property" at bounding box center [497, 165] width 199 height 33
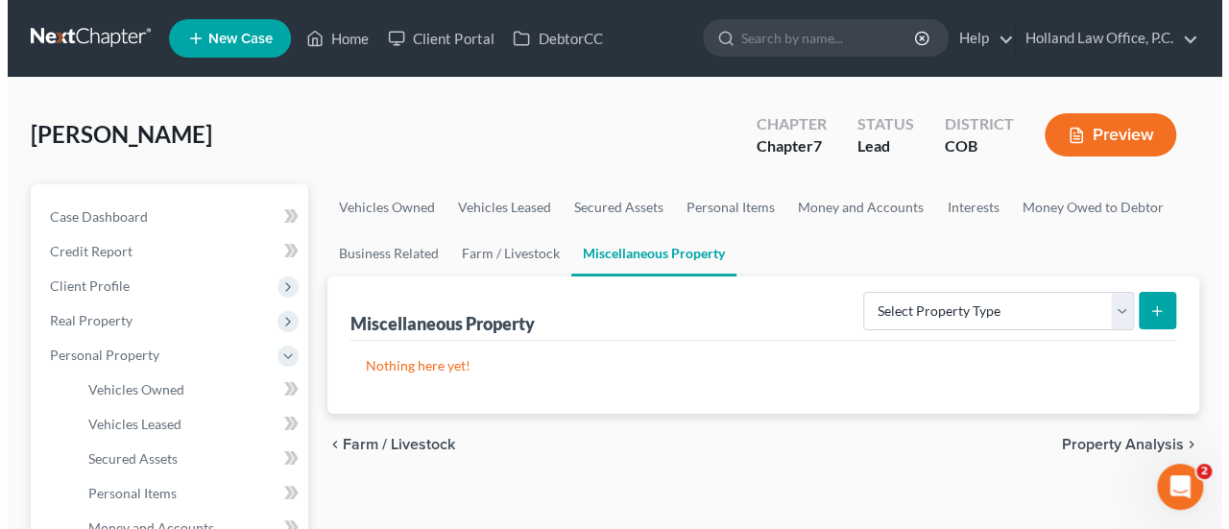
scroll to position [96, 0]
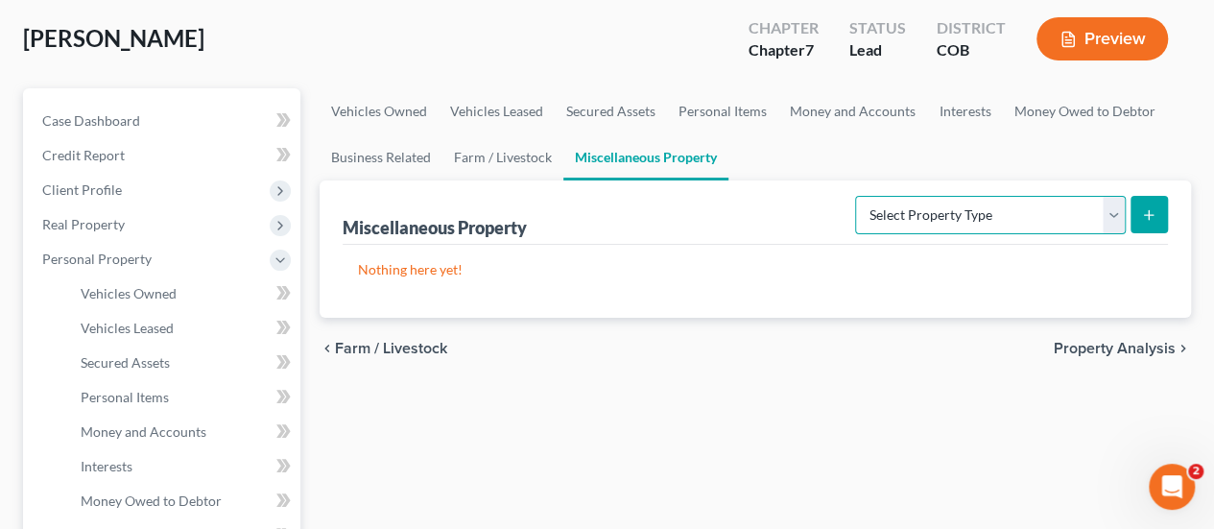
click at [1108, 208] on select "Select Property Type Assigned for Creditor Benefit [DATE] Holding for Another N…" at bounding box center [990, 215] width 271 height 38
click at [855, 196] on select "Select Property Type Assigned for Creditor Benefit [DATE] Holding for Another N…" at bounding box center [990, 215] width 271 height 38
click at [1146, 209] on icon "submit" at bounding box center [1148, 214] width 15 height 15
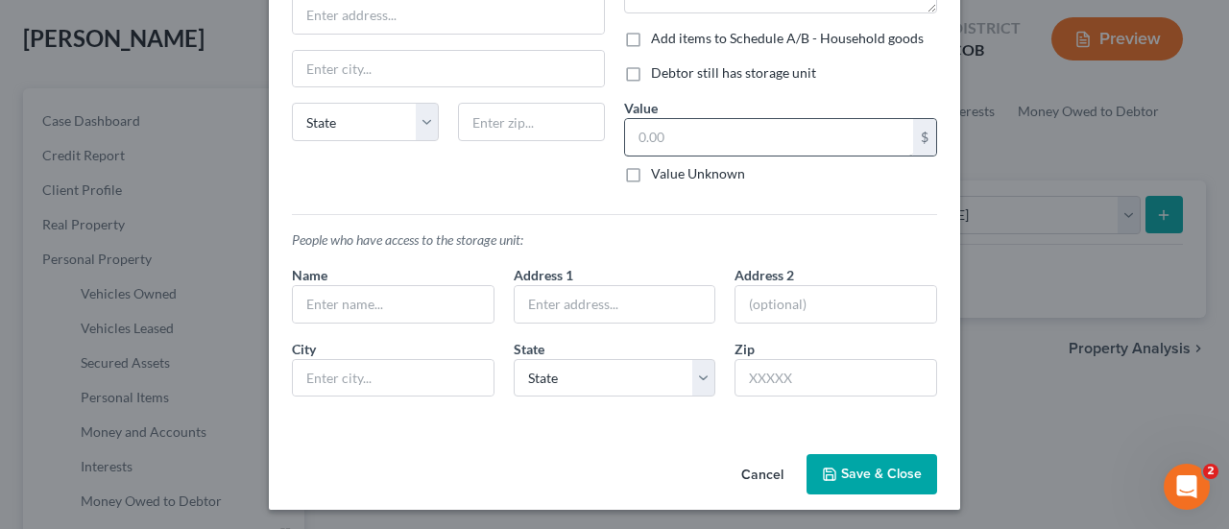
scroll to position [70, 0]
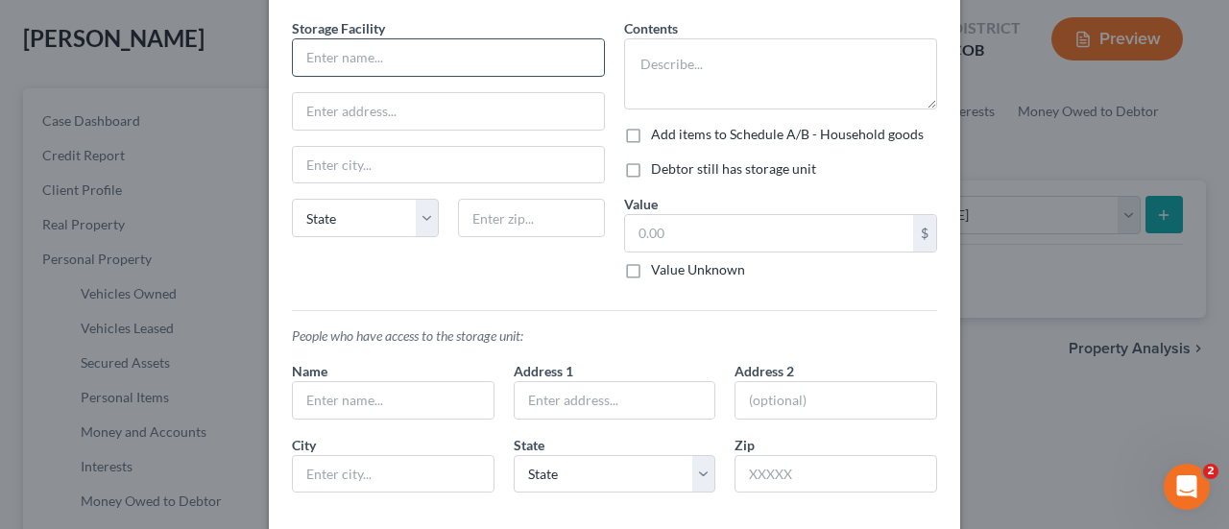
click at [323, 59] on input "text" at bounding box center [448, 57] width 311 height 36
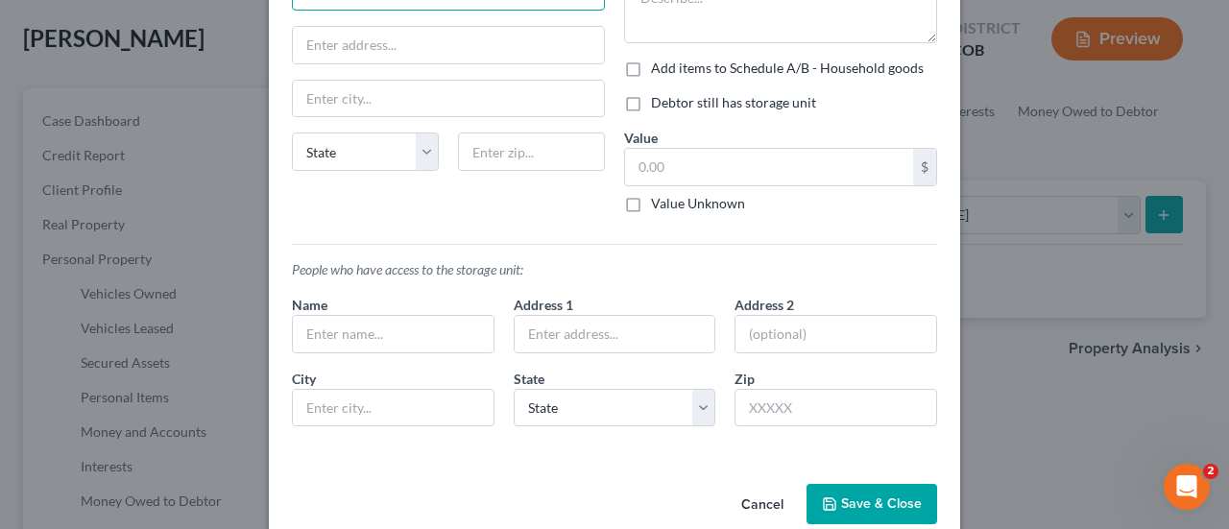
scroll to position [166, 0]
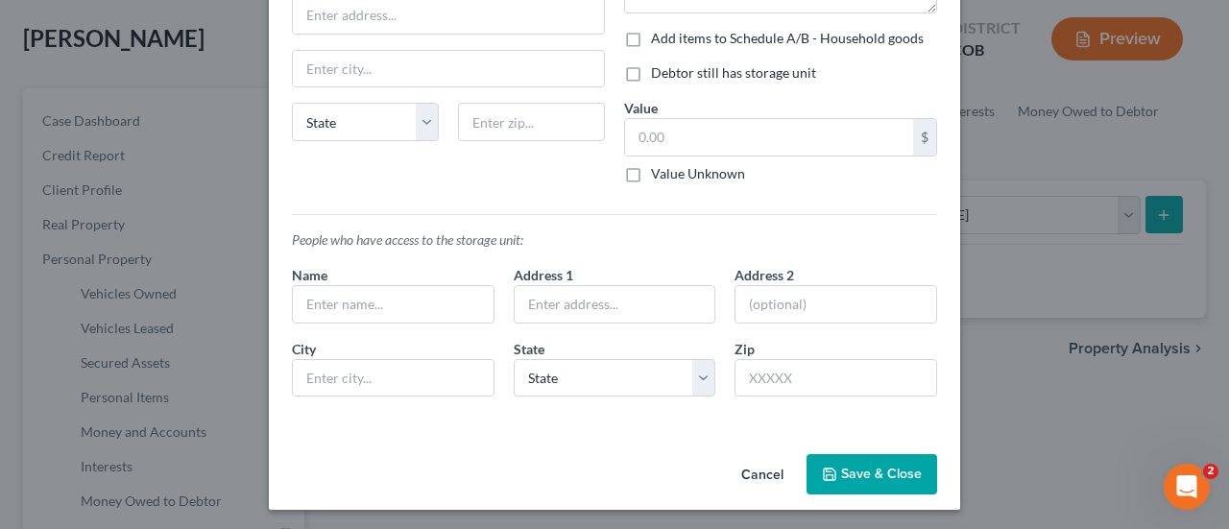
click at [767, 466] on button "Cancel" at bounding box center [762, 475] width 73 height 38
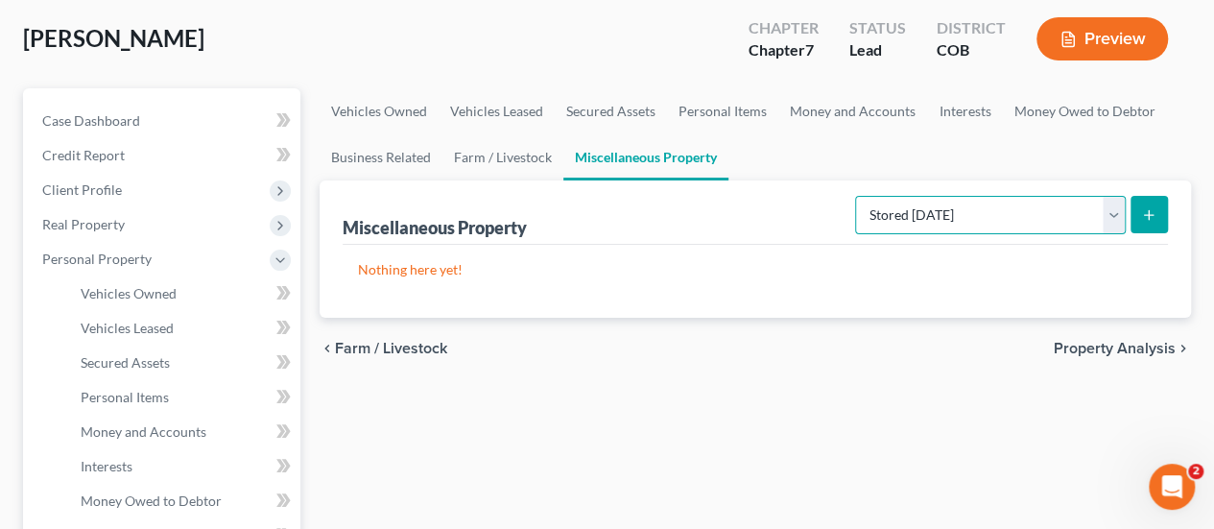
click at [1112, 216] on select "Select Property Type Assigned for Creditor Benefit [DATE] Holding for Another N…" at bounding box center [990, 215] width 271 height 38
select select "holding_for_another"
click at [855, 196] on select "Select Property Type Assigned for Creditor Benefit [DATE] Holding for Another N…" at bounding box center [990, 215] width 271 height 38
click at [1150, 207] on icon "submit" at bounding box center [1148, 214] width 15 height 15
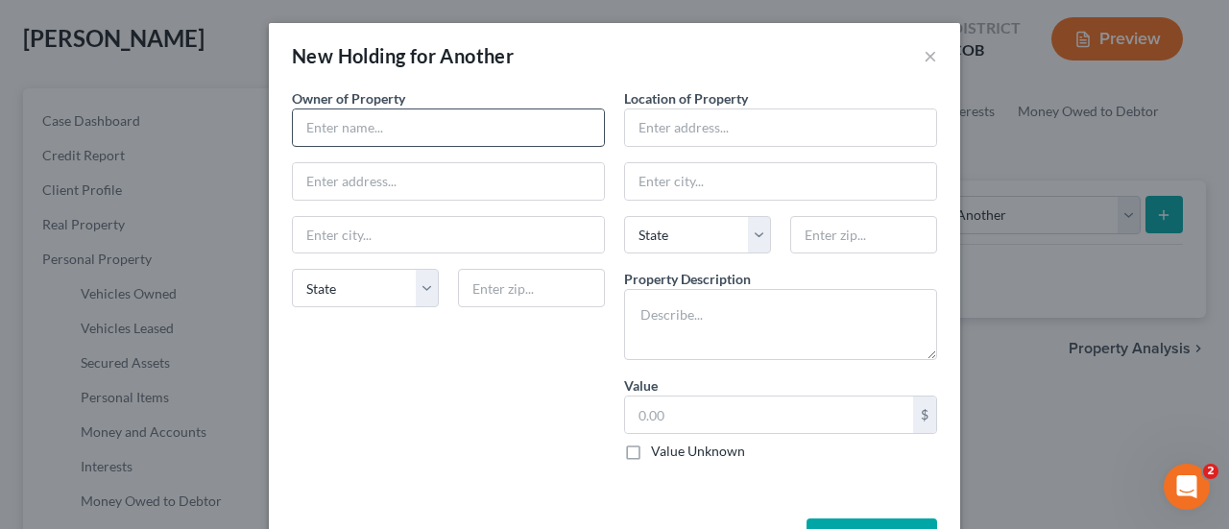
click at [339, 118] on input "text" at bounding box center [448, 127] width 311 height 36
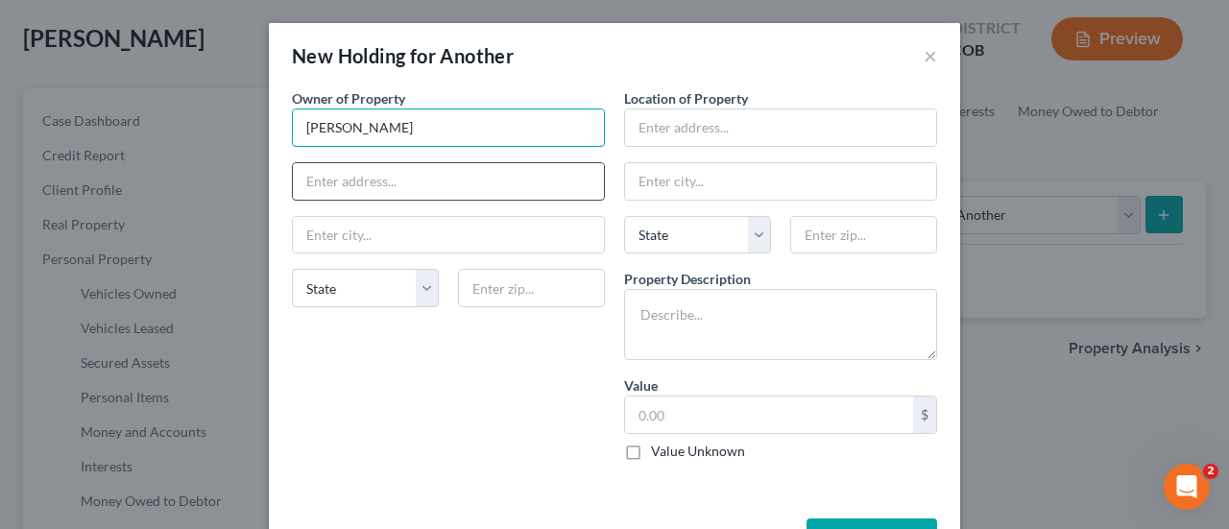
type input "[PERSON_NAME]"
click at [372, 177] on input "text" at bounding box center [448, 181] width 311 height 36
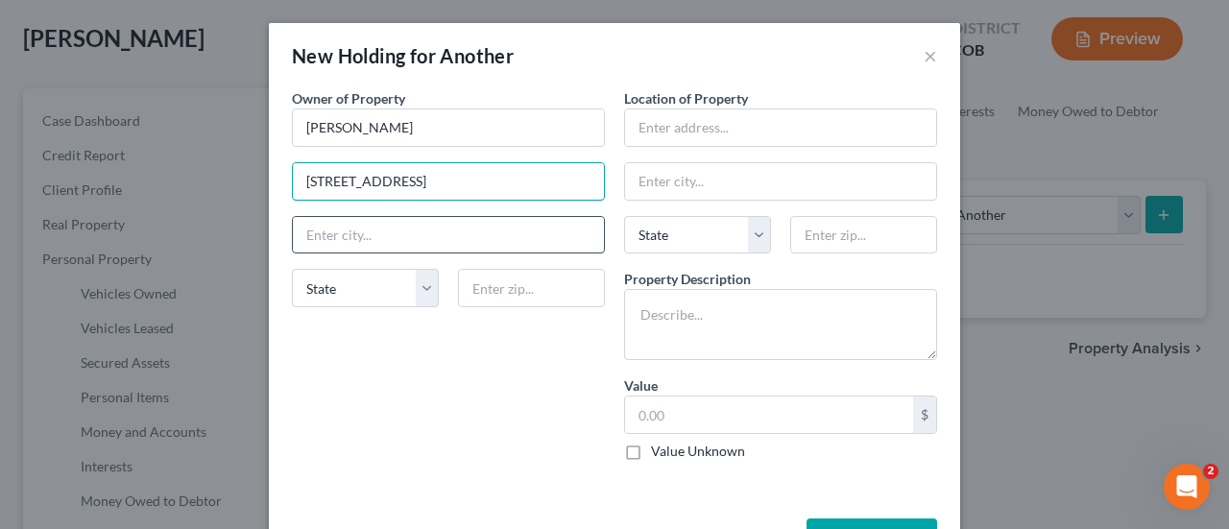
type input "[STREET_ADDRESS]"
click at [391, 233] on input "text" at bounding box center [448, 235] width 311 height 36
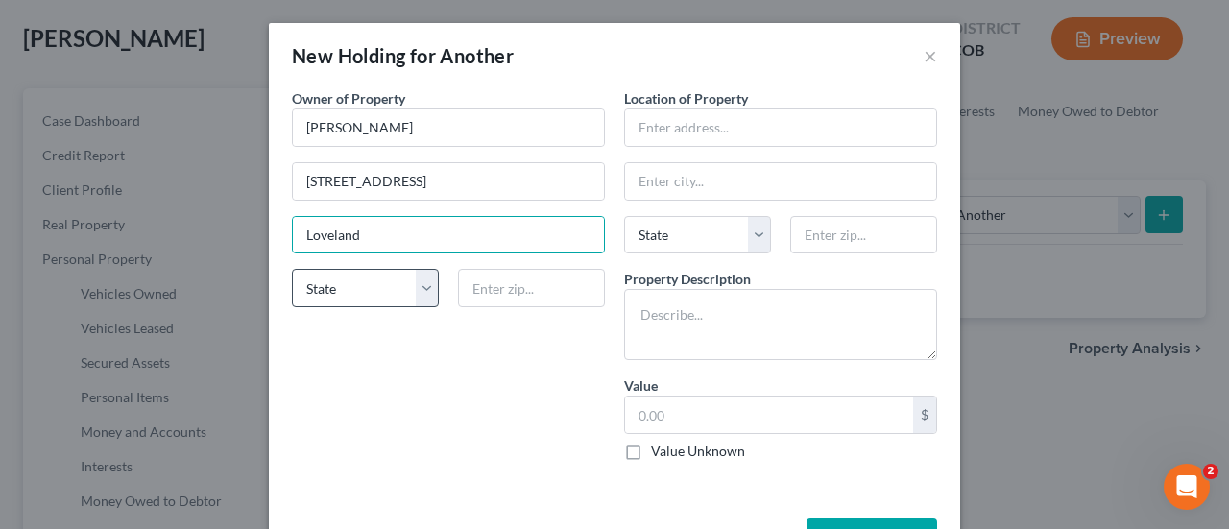
type input "Loveland"
click at [328, 282] on select "State [US_STATE] AK AR AZ CA CO CT DE DC [GEOGRAPHIC_DATA] [GEOGRAPHIC_DATA] GU…" at bounding box center [365, 288] width 147 height 38
select select "5"
click at [292, 269] on select "State [US_STATE] AK AR AZ CA CO CT DE DC [GEOGRAPHIC_DATA] [GEOGRAPHIC_DATA] GU…" at bounding box center [365, 288] width 147 height 38
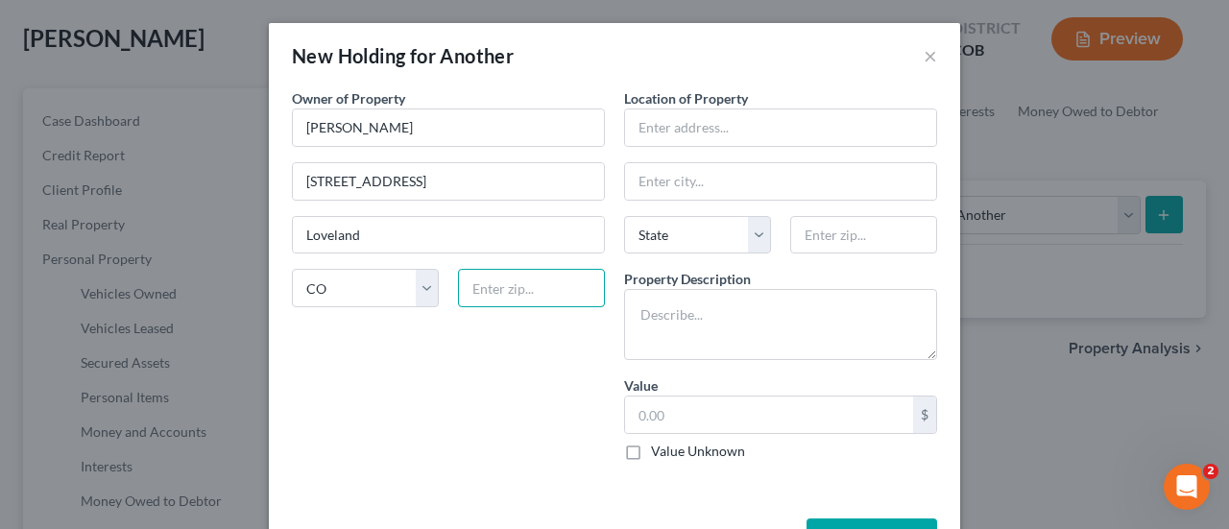
click at [494, 282] on input "text" at bounding box center [531, 288] width 147 height 38
type input "80538"
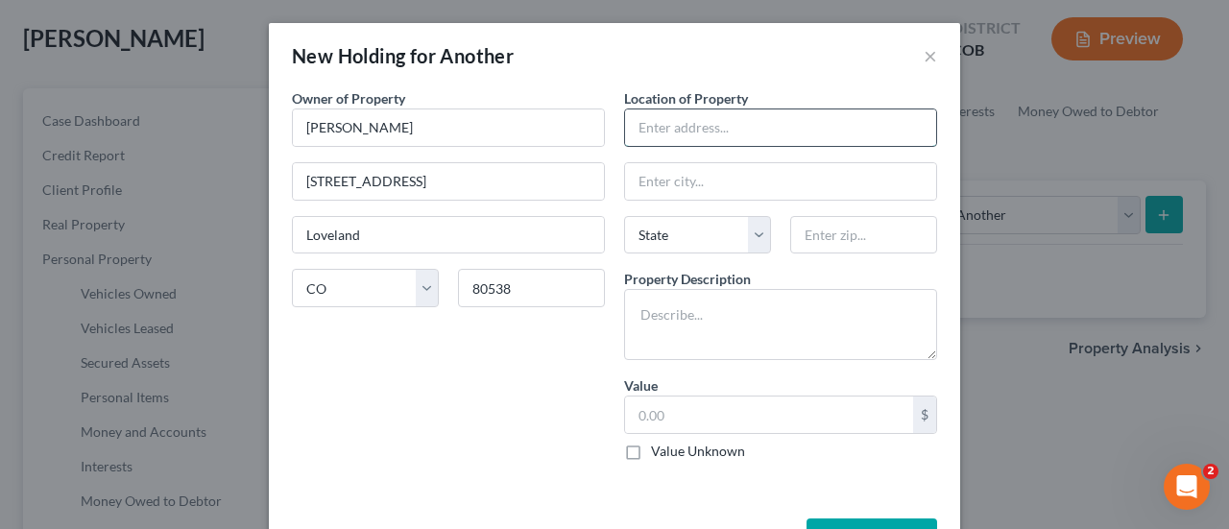
click at [685, 130] on input "text" at bounding box center [780, 127] width 311 height 36
type input "[STREET_ADDRESS]"
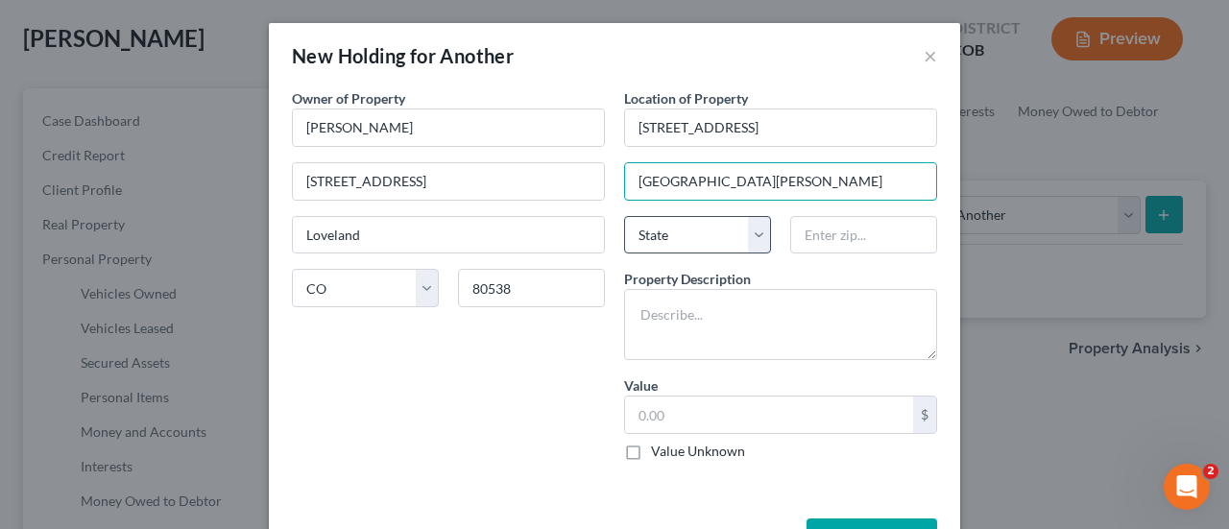
type input "[GEOGRAPHIC_DATA][PERSON_NAME]"
click at [753, 230] on select "State [US_STATE] AK AR AZ CA CO CT DE DC [GEOGRAPHIC_DATA] [GEOGRAPHIC_DATA] GU…" at bounding box center [697, 235] width 147 height 38
select select "5"
click at [624, 216] on select "State [US_STATE] AK AR AZ CA CO CT DE DC [GEOGRAPHIC_DATA] [GEOGRAPHIC_DATA] GU…" at bounding box center [697, 235] width 147 height 38
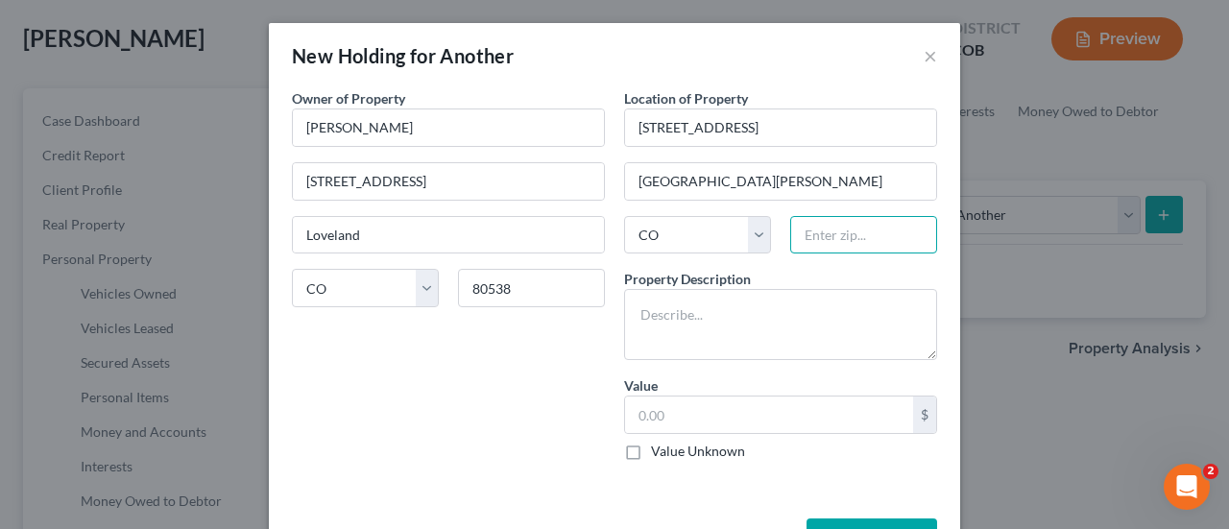
click at [846, 228] on input "text" at bounding box center [863, 235] width 147 height 38
type input "80524"
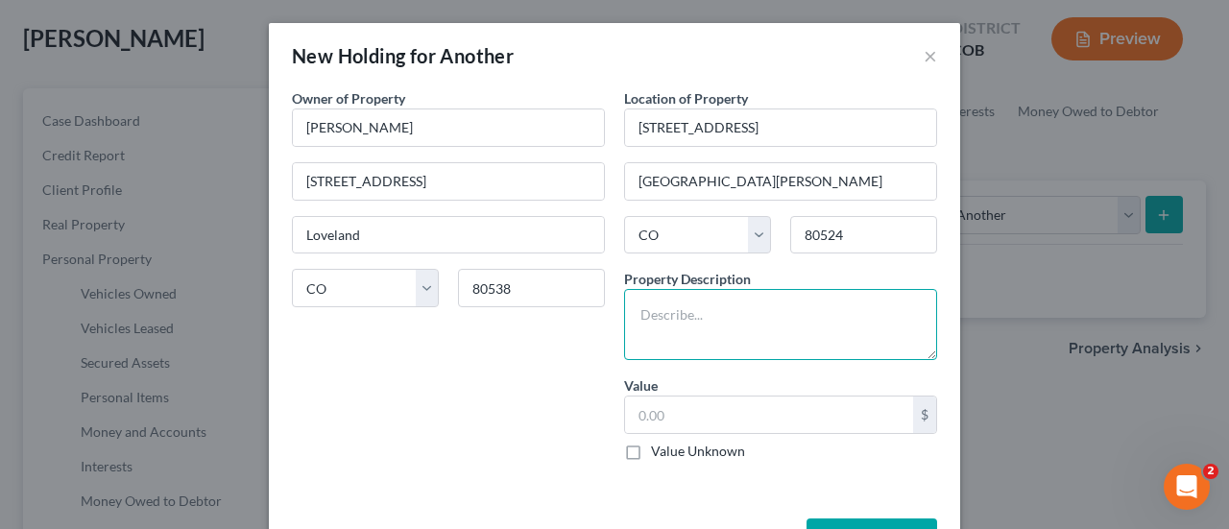
click at [651, 319] on textarea at bounding box center [780, 324] width 313 height 71
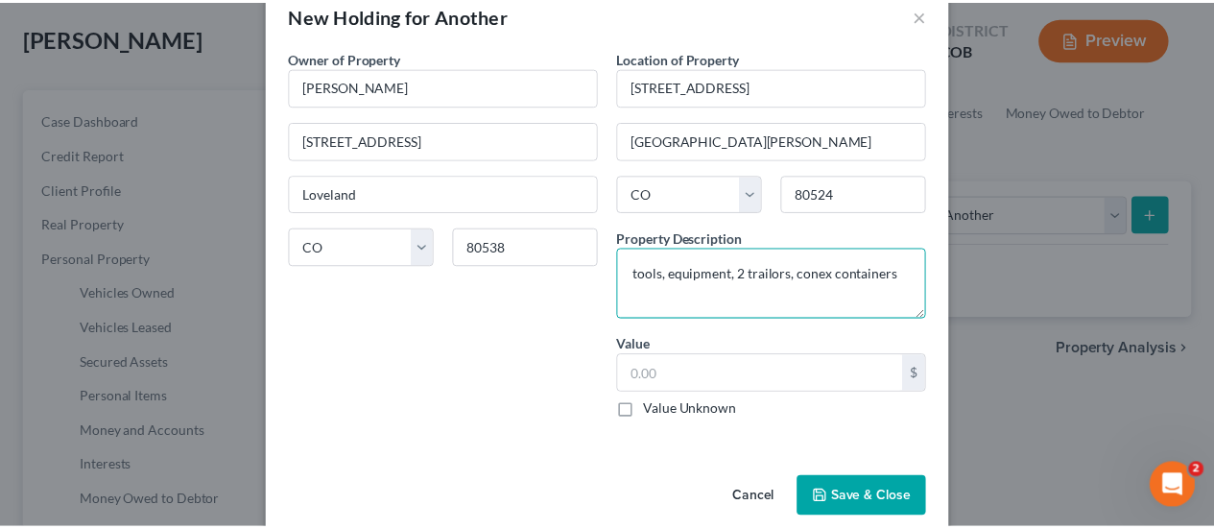
scroll to position [64, 0]
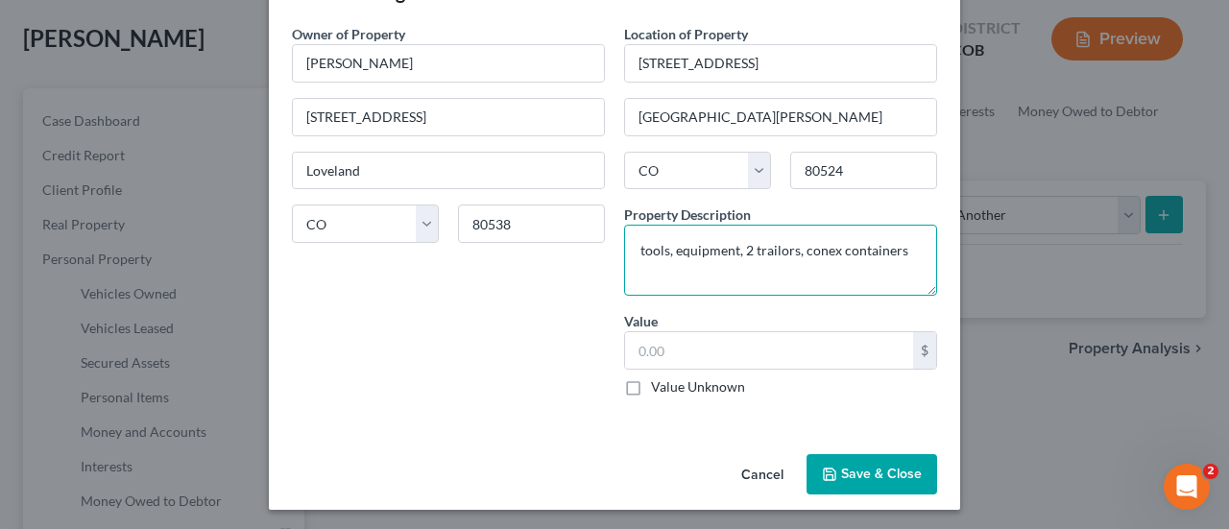
type textarea "tools, equipment, 2 trailors, conex containers"
click at [651, 383] on label "Value Unknown" at bounding box center [698, 386] width 94 height 19
click at [659, 383] on input "Value Unknown" at bounding box center [665, 383] width 12 height 12
checkbox input "true"
type input "0.00"
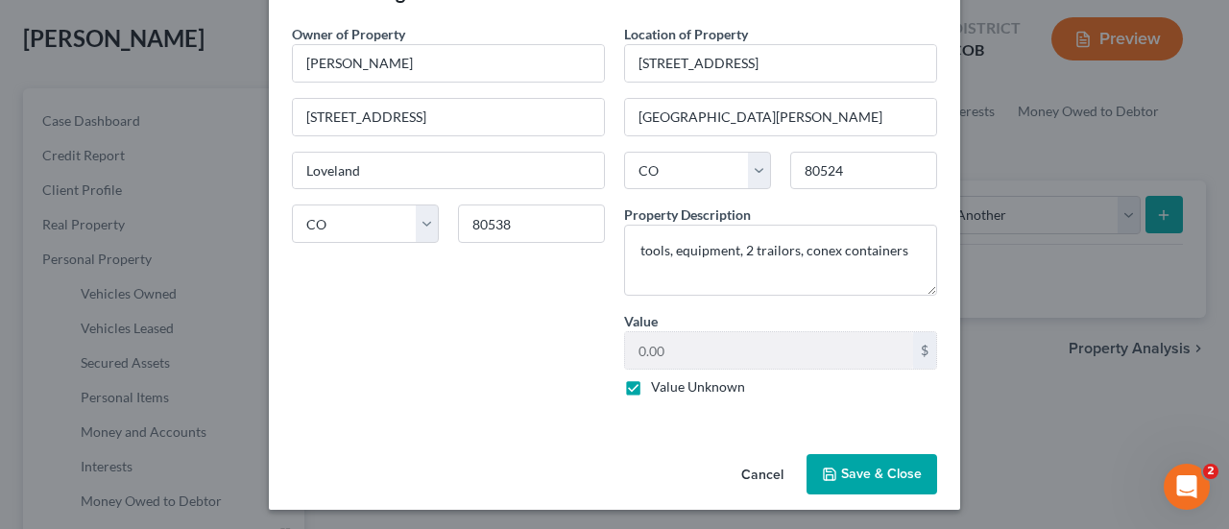
click at [874, 481] on button "Save & Close" at bounding box center [871, 474] width 131 height 40
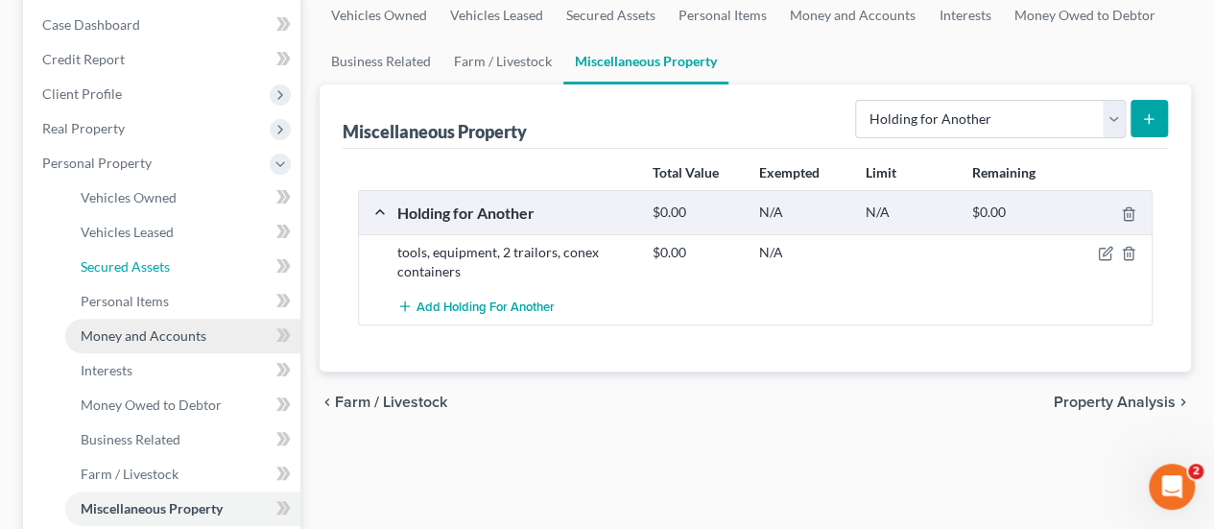
scroll to position [480, 0]
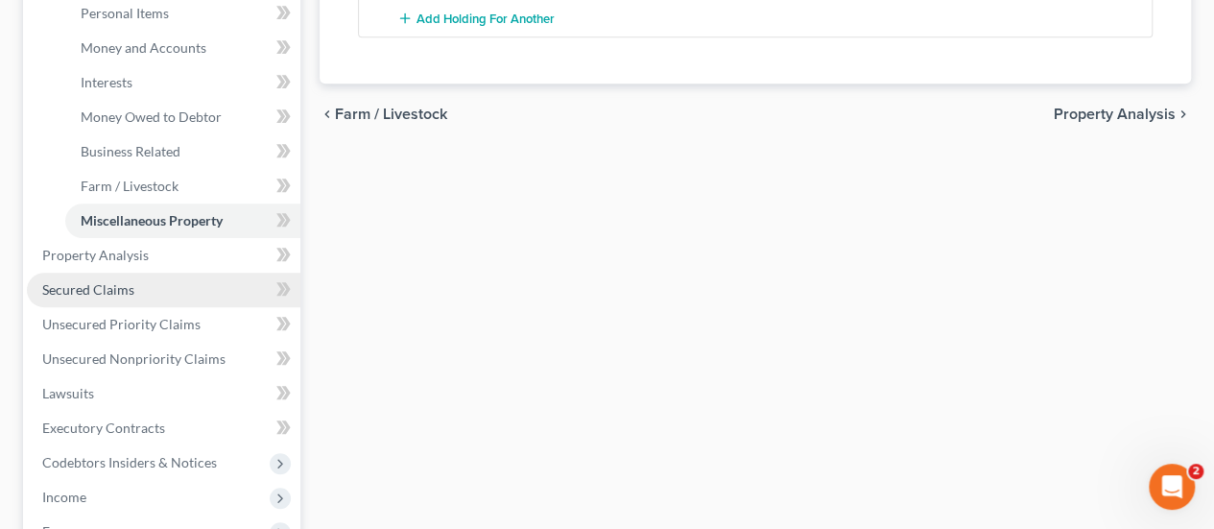
click at [128, 289] on span "Secured Claims" at bounding box center [88, 289] width 92 height 16
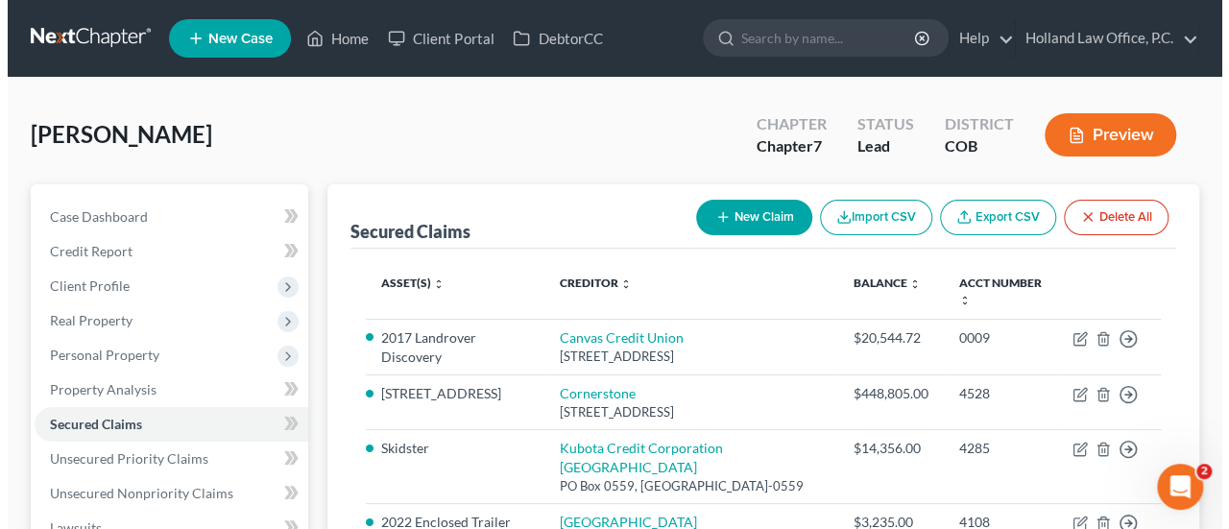
scroll to position [192, 0]
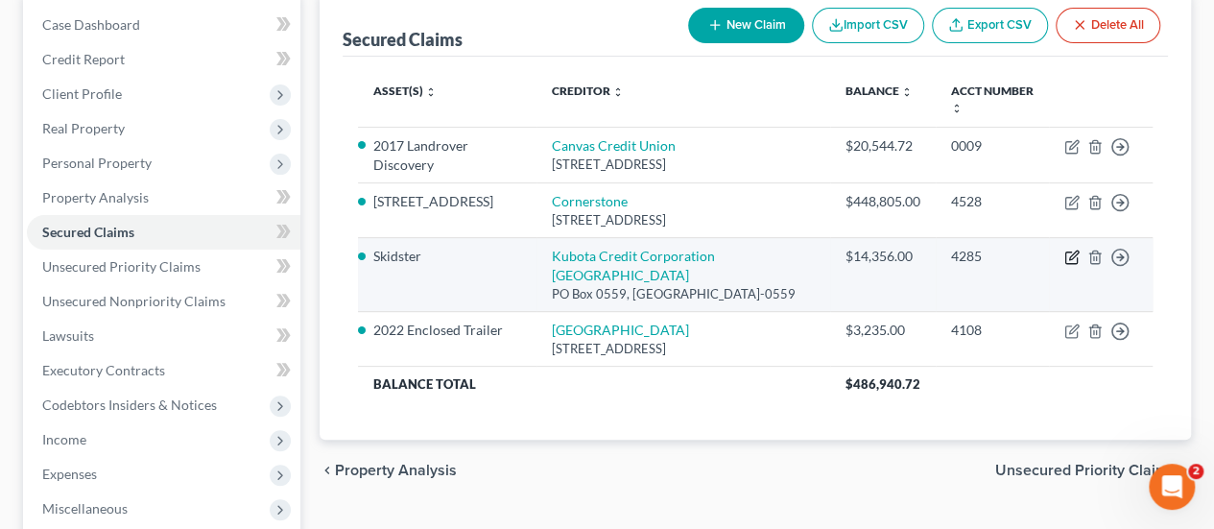
click at [1069, 250] on icon "button" at bounding box center [1072, 257] width 15 height 15
select select "14"
select select "0"
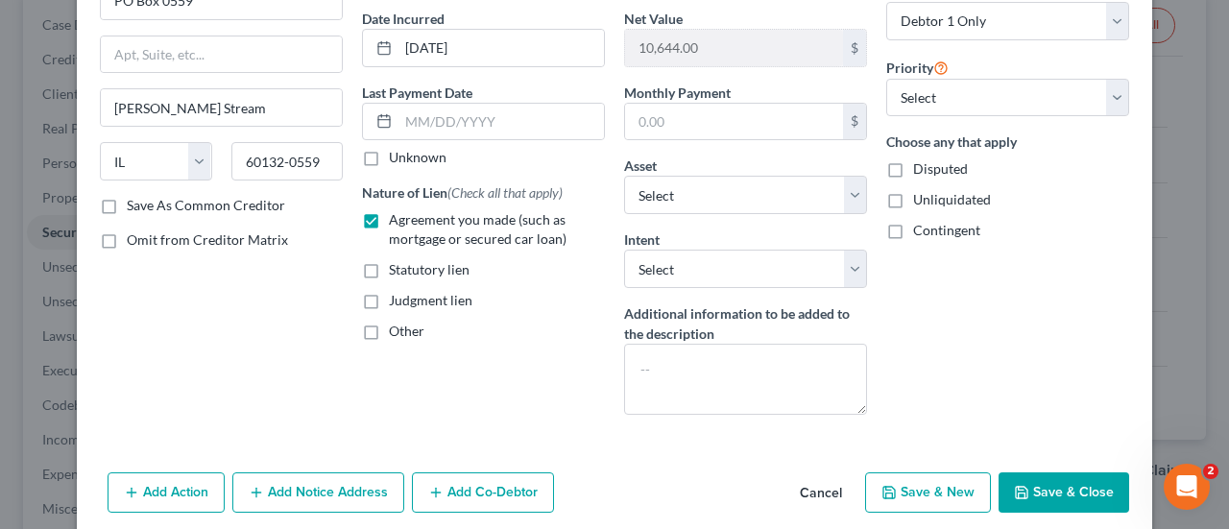
scroll to position [253, 0]
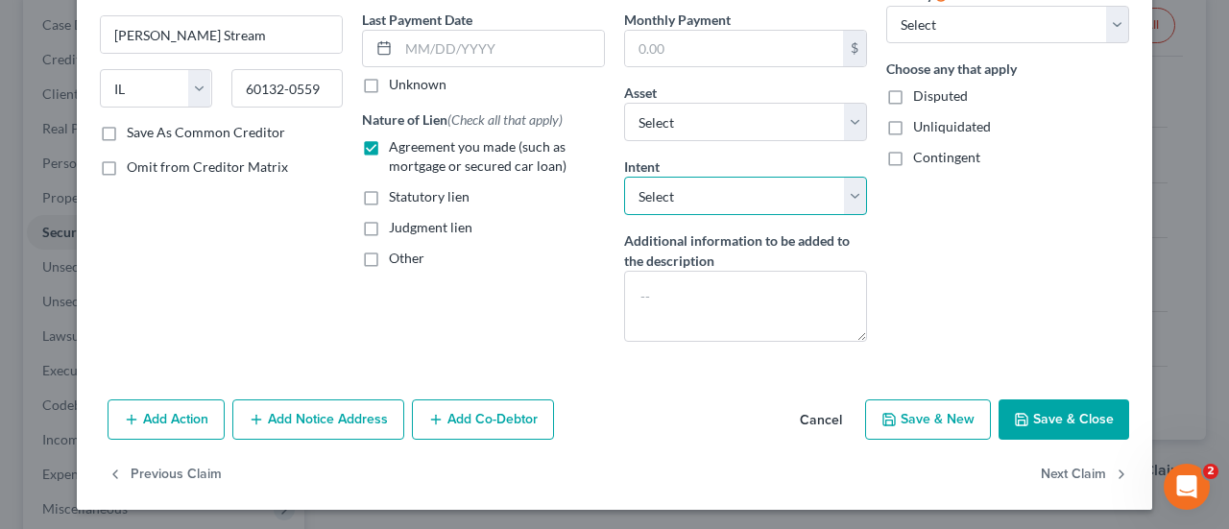
click at [855, 201] on select "Select Surrender Redeem Reaffirm Avoid Other" at bounding box center [745, 196] width 243 height 38
select select "4"
click at [624, 177] on select "Select Surrender Redeem Reaffirm Avoid Other" at bounding box center [745, 196] width 243 height 38
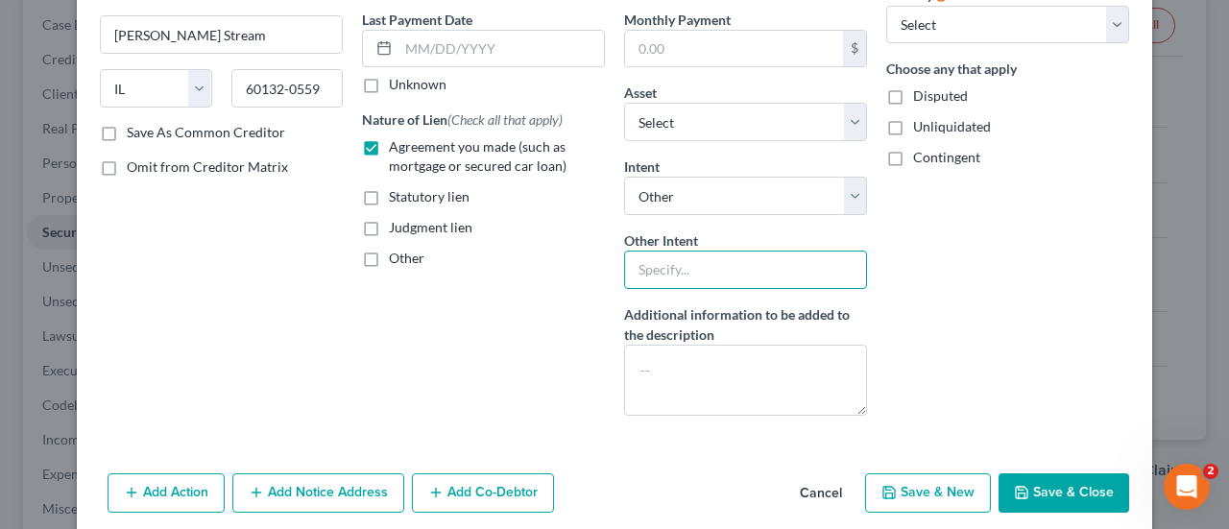
click at [723, 267] on input "text" at bounding box center [745, 270] width 243 height 38
type input "Retain and Pay"
click at [1063, 492] on button "Save & Close" at bounding box center [1063, 493] width 131 height 40
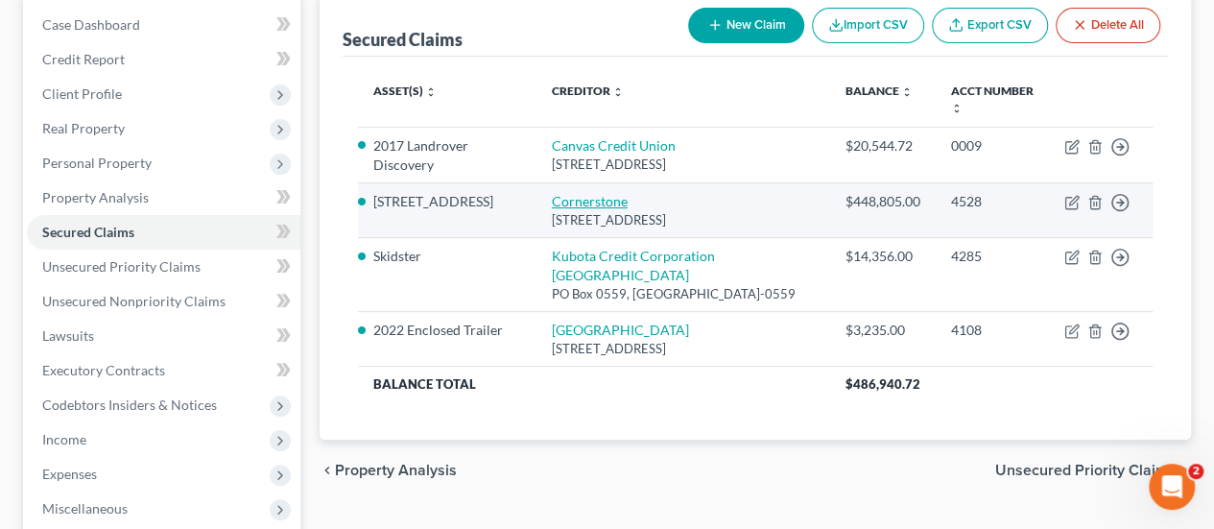
click at [609, 193] on link "Cornerstone" at bounding box center [590, 201] width 76 height 16
select select "45"
select select "3"
select select "4"
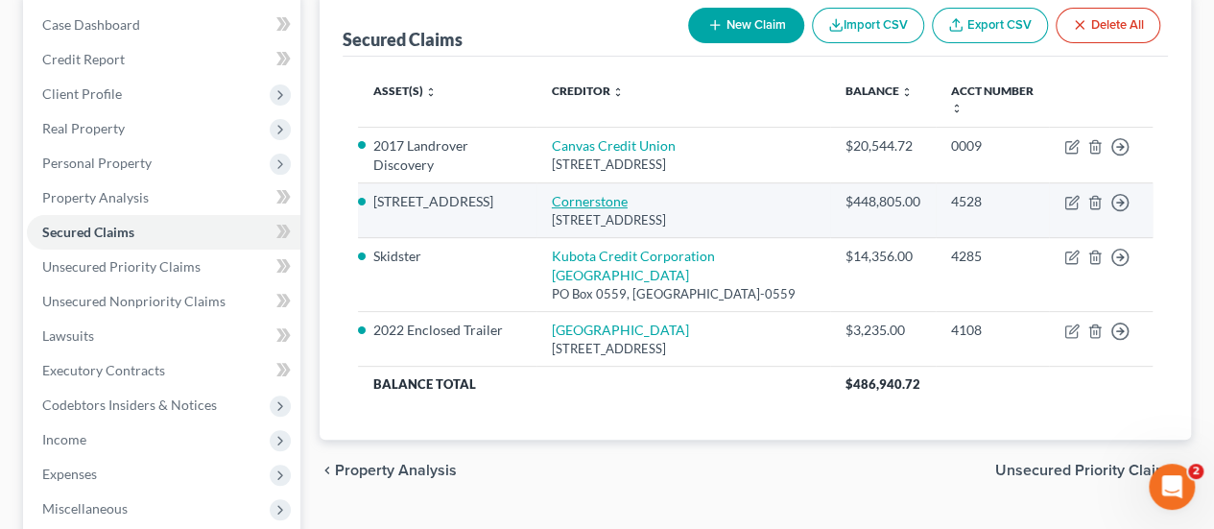
select select "0"
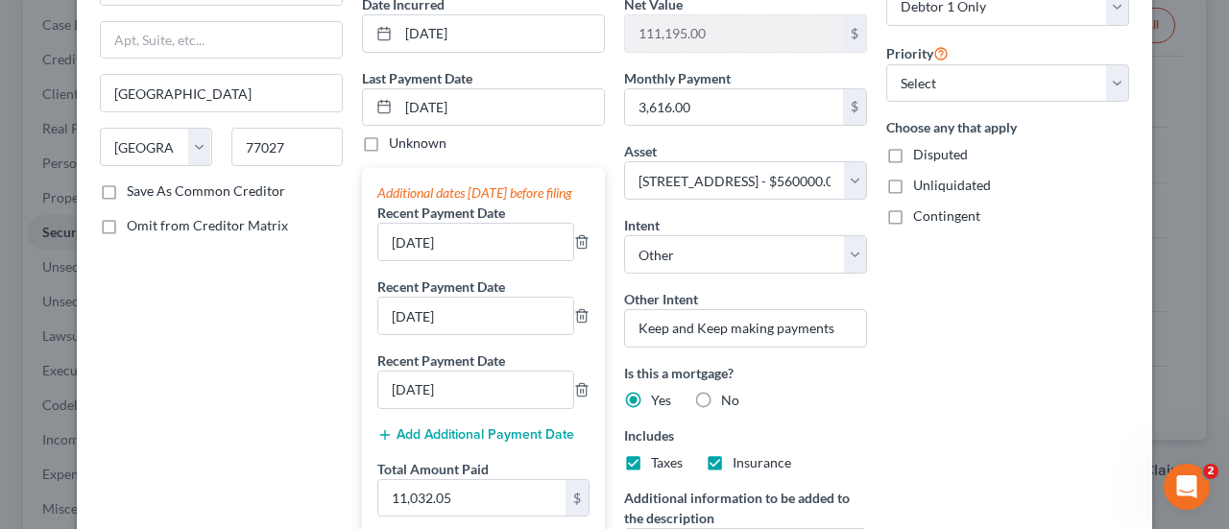
scroll to position [420, 0]
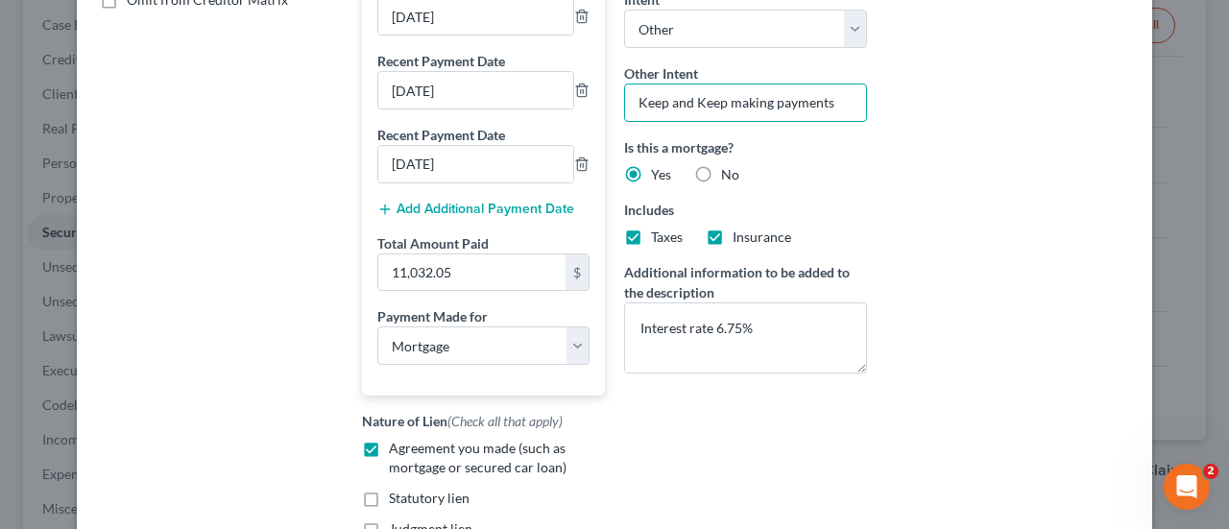
click at [834, 112] on input "Keep and Keep making payments" at bounding box center [745, 103] width 243 height 38
type input "K"
type input "Retain and Pay"
click at [985, 316] on div "Arrearage Amount 0 $ Belongs To * Select Debtor 1 Only Debtor 2 Only Debtor 1 A…" at bounding box center [1007, 126] width 262 height 917
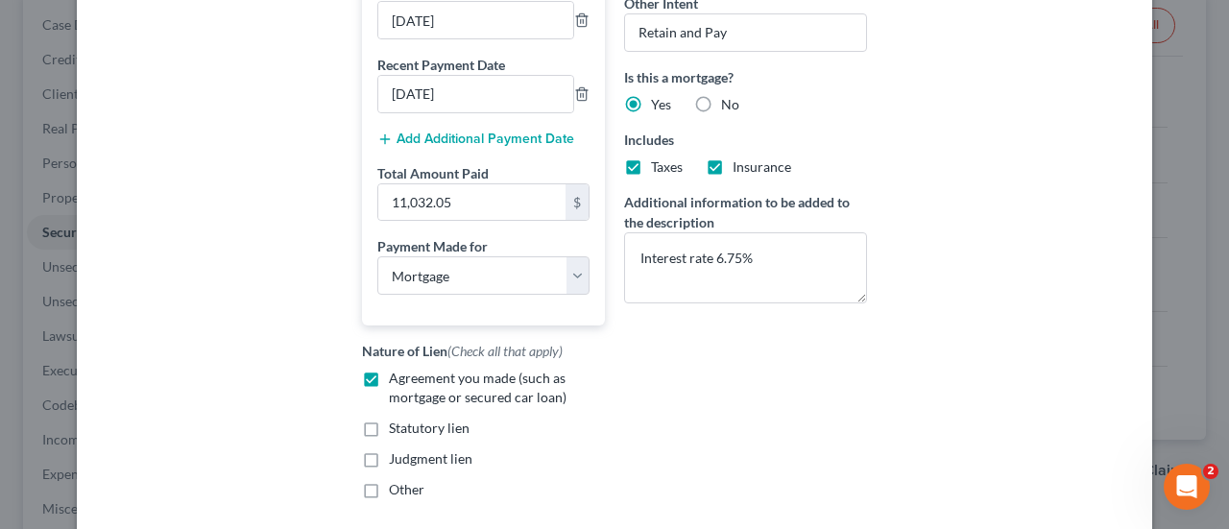
scroll to position [612, 0]
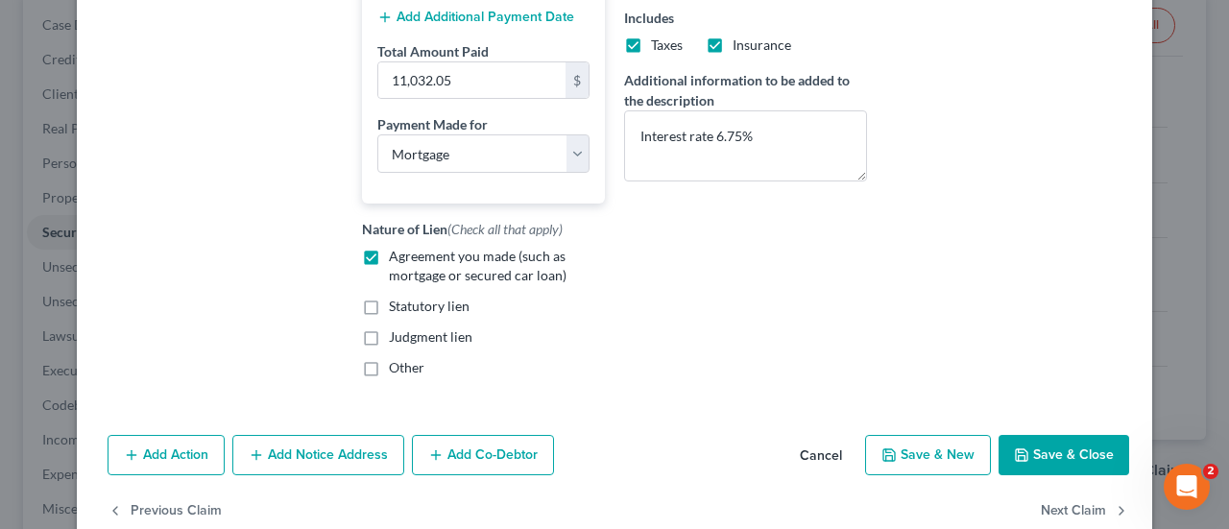
click at [1071, 451] on button "Save & Close" at bounding box center [1063, 455] width 131 height 40
select select
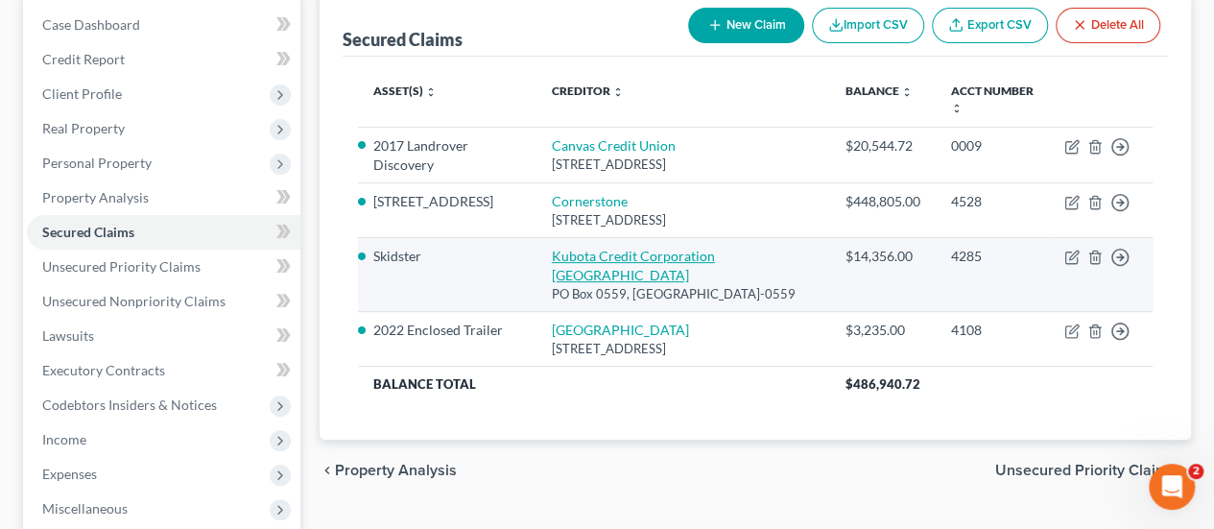
click at [672, 248] on link "Kubota Credit Corporation [GEOGRAPHIC_DATA]" at bounding box center [633, 266] width 163 height 36
select select "14"
select select "4"
select select "0"
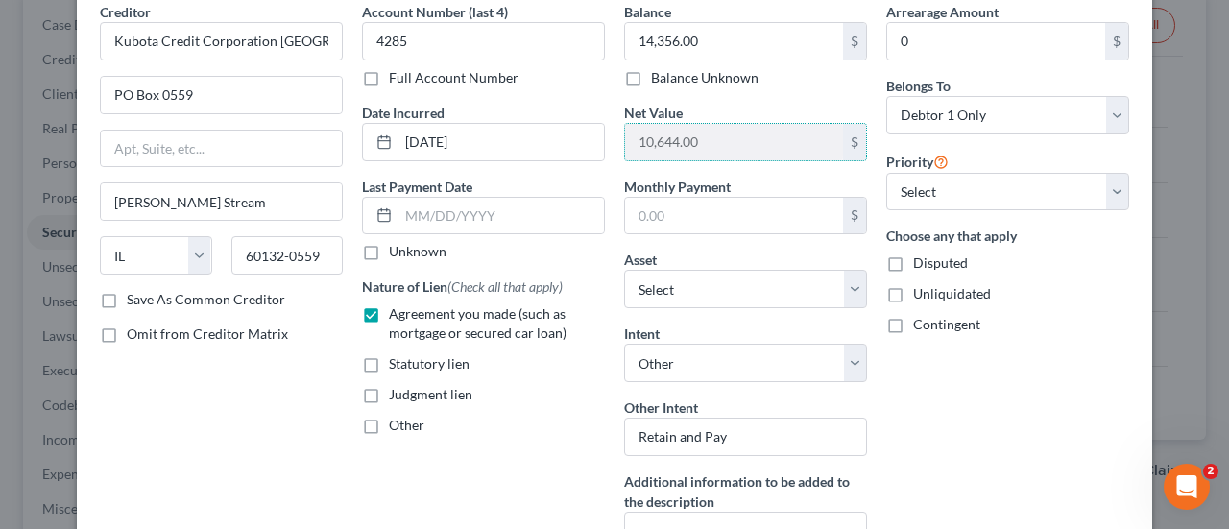
scroll to position [100, 0]
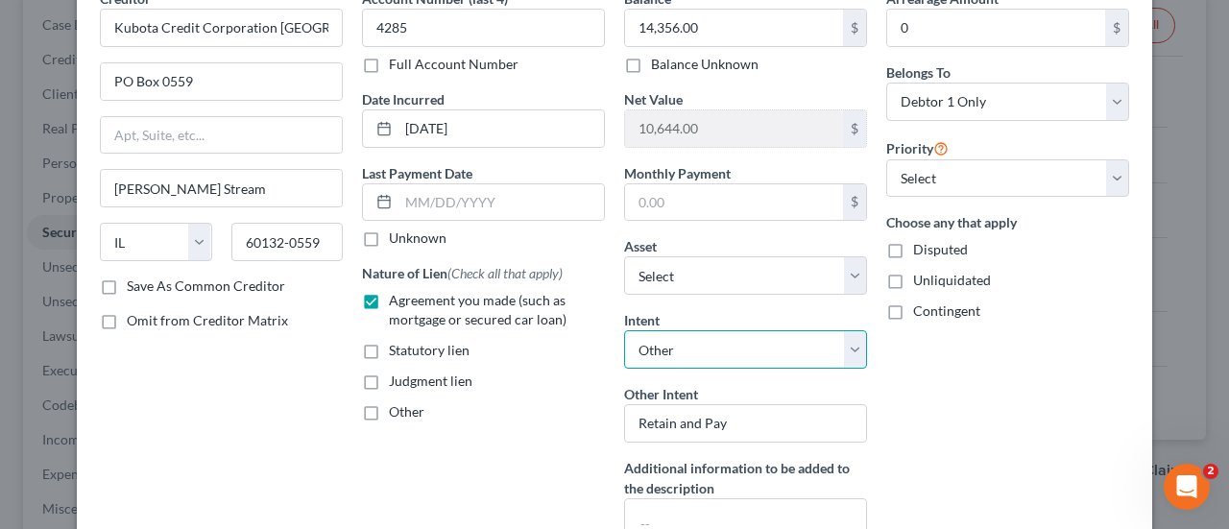
click at [846, 343] on select "Select Surrender Redeem Reaffirm Avoid Other" at bounding box center [745, 349] width 243 height 38
click at [624, 330] on select "Select Surrender Redeem Reaffirm Avoid Other" at bounding box center [745, 349] width 243 height 38
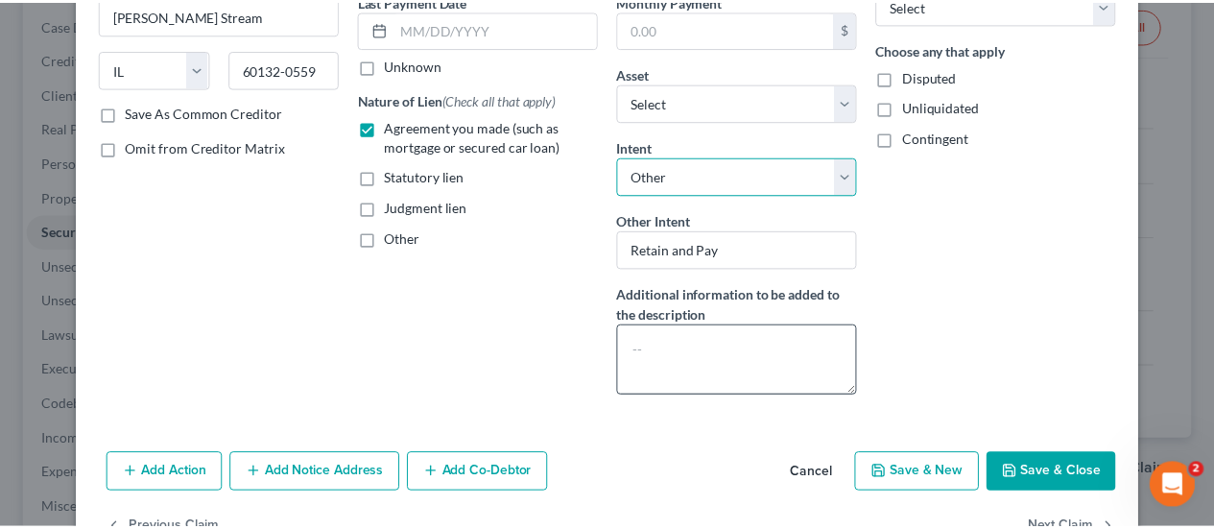
scroll to position [326, 0]
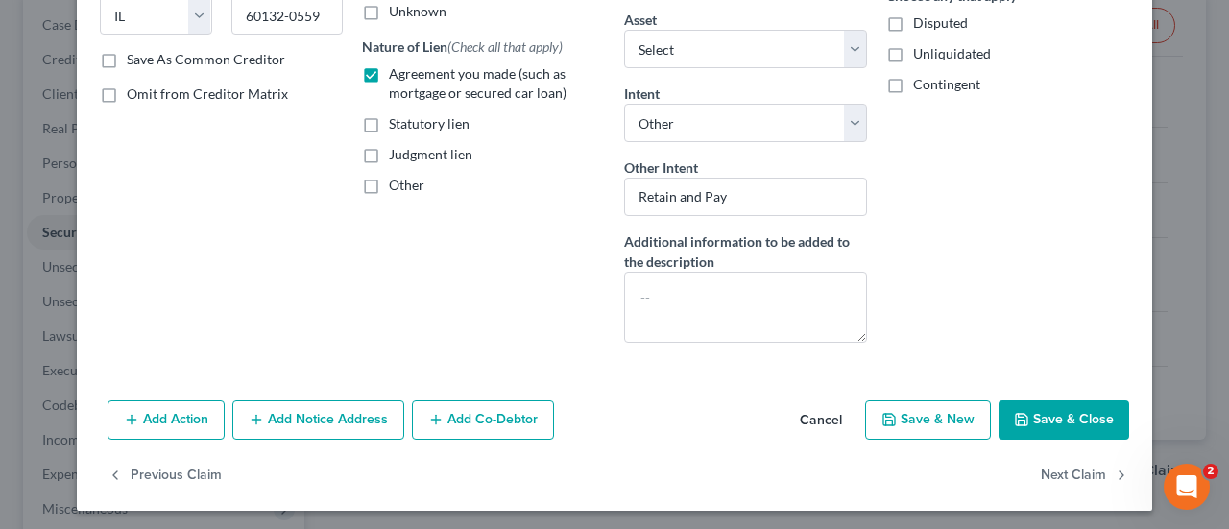
click at [1062, 410] on button "Save & Close" at bounding box center [1063, 420] width 131 height 40
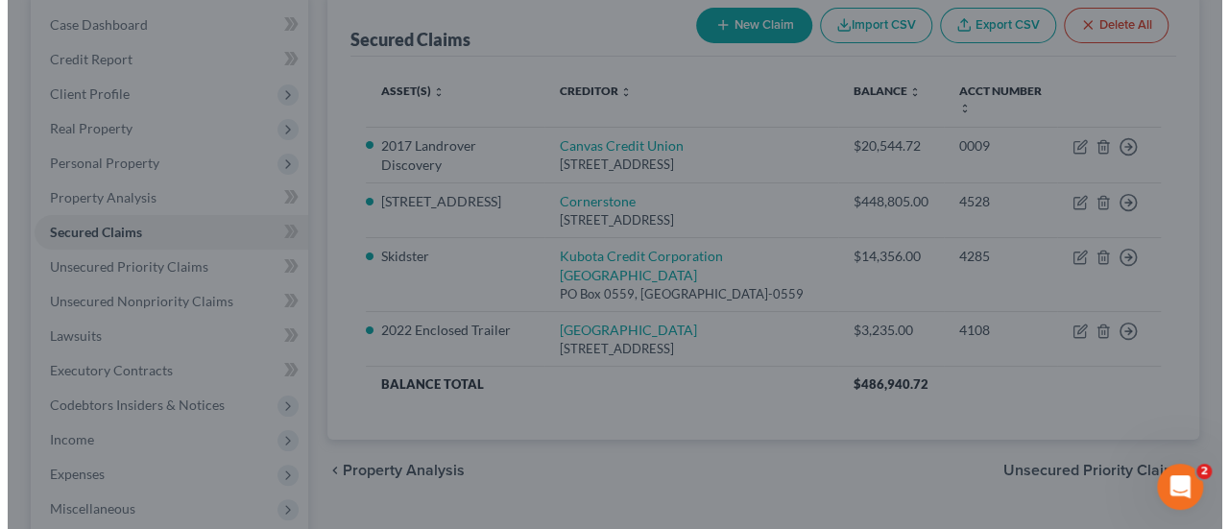
scroll to position [0, 0]
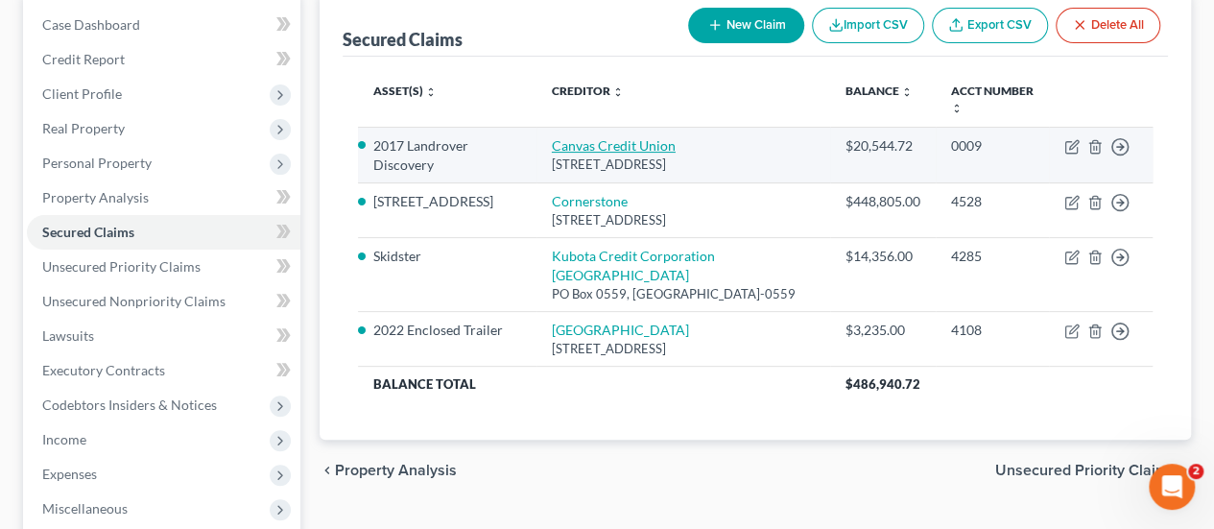
click at [635, 137] on link "Canvas Credit Union" at bounding box center [614, 145] width 124 height 16
select select "5"
select select "0"
select select "14"
select select "4"
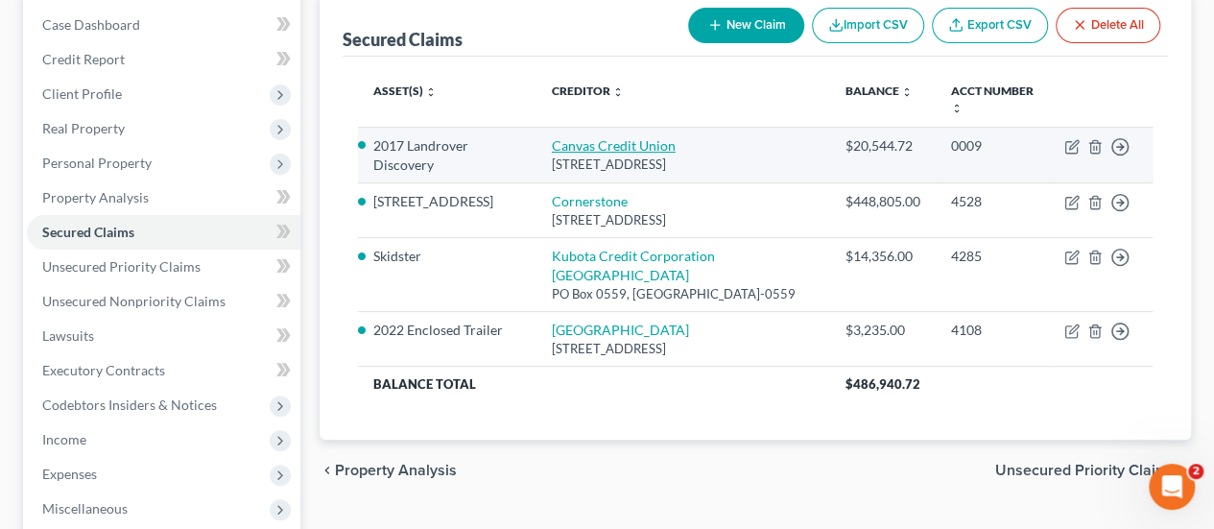
select select "3"
select select "0"
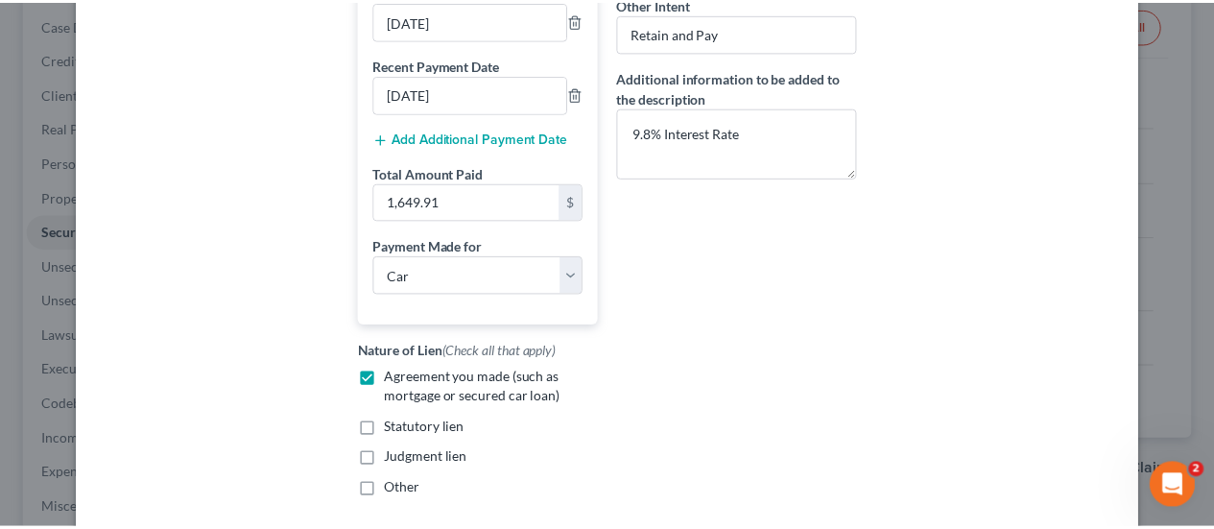
scroll to position [576, 0]
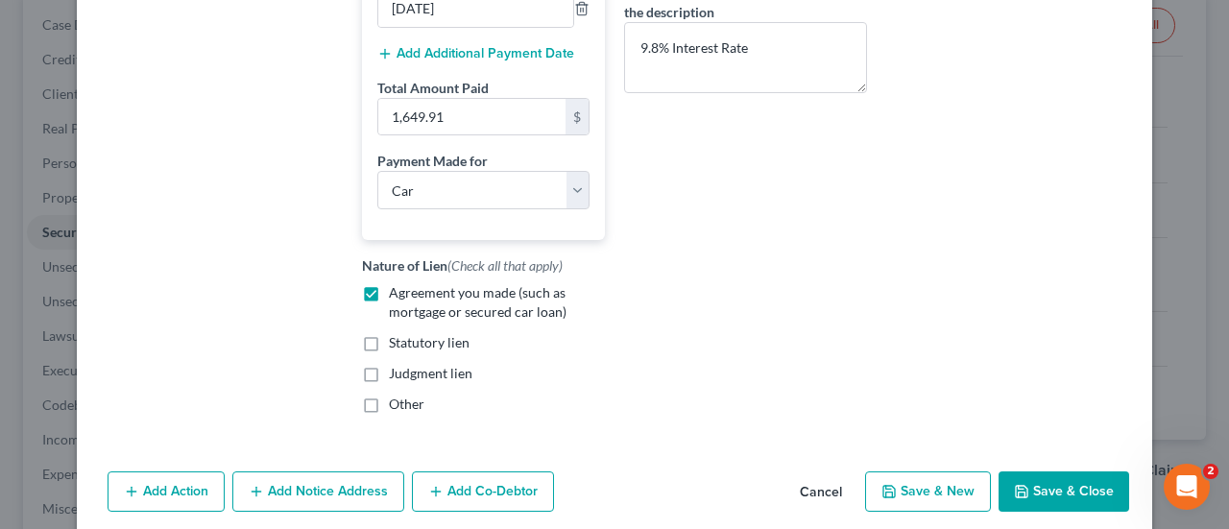
click at [1081, 497] on button "Save & Close" at bounding box center [1063, 491] width 131 height 40
select select
